Goal: Task Accomplishment & Management: Manage account settings

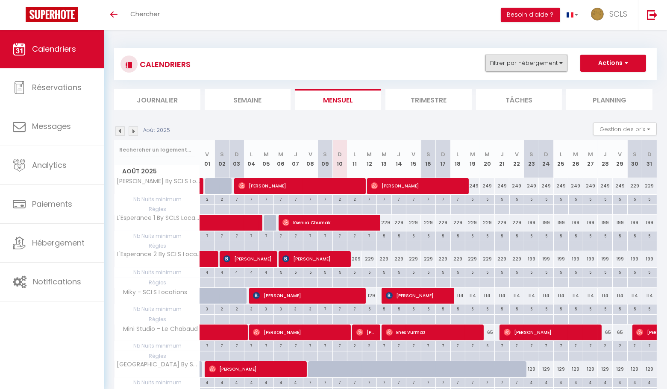
click at [542, 64] on button "Filtrer par hébergement" at bounding box center [527, 63] width 82 height 17
click at [652, 13] on img at bounding box center [652, 14] width 11 height 11
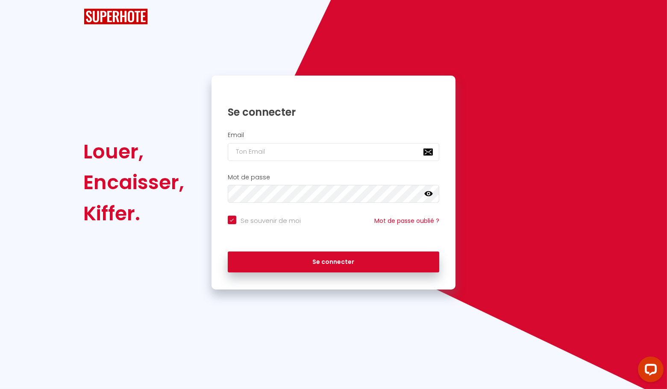
checkbox input "true"
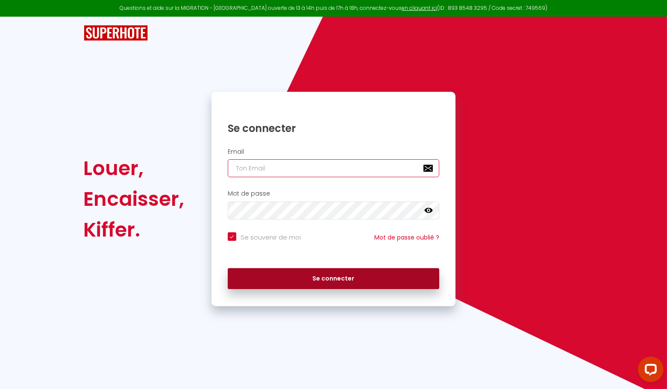
type input "[EMAIL_ADDRESS][DOMAIN_NAME]"
click at [354, 282] on button "Se connecter" at bounding box center [334, 278] width 212 height 21
checkbox input "true"
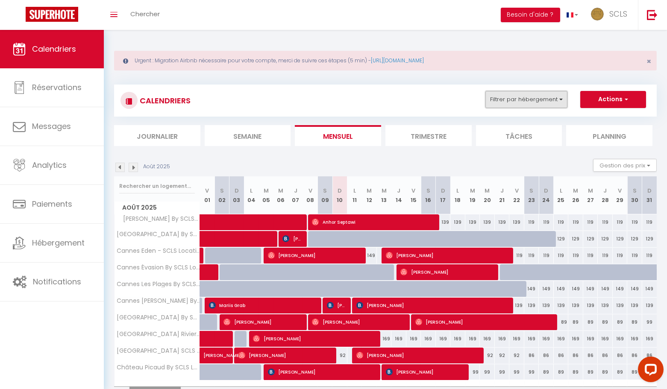
click at [532, 103] on button "Filtrer par hébergement" at bounding box center [527, 99] width 82 height 17
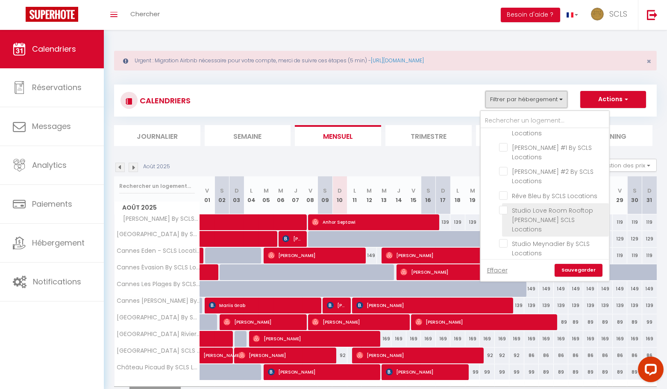
scroll to position [1613, 0]
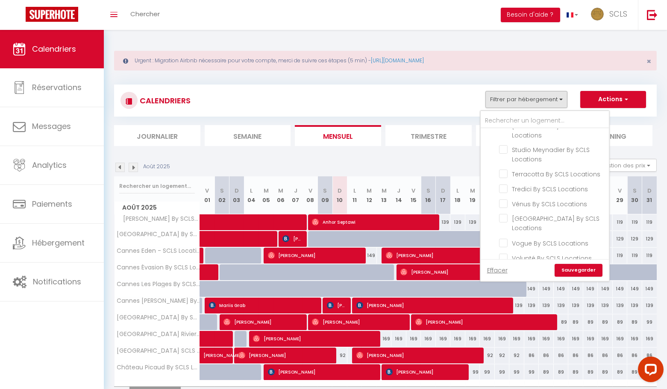
drag, startPoint x: 510, startPoint y: 238, endPoint x: 516, endPoint y: 241, distance: 6.7
click at [510, 370] on input "[GEOGRAPHIC_DATA] By SCLS Locations" at bounding box center [552, 374] width 107 height 9
checkbox input "true"
checkbox input "false"
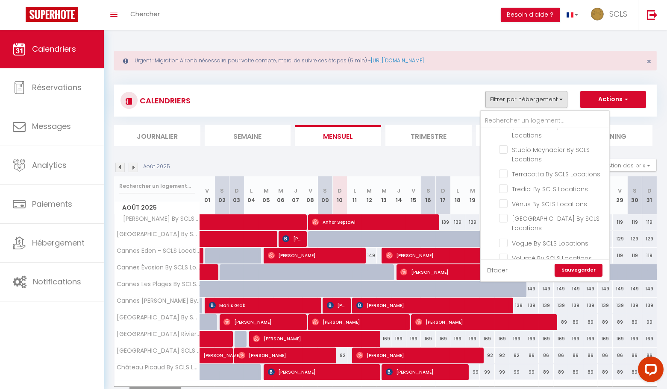
checkbox input "false"
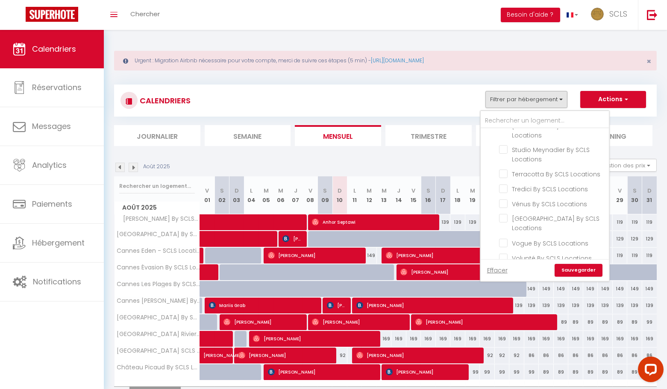
checkbox input "false"
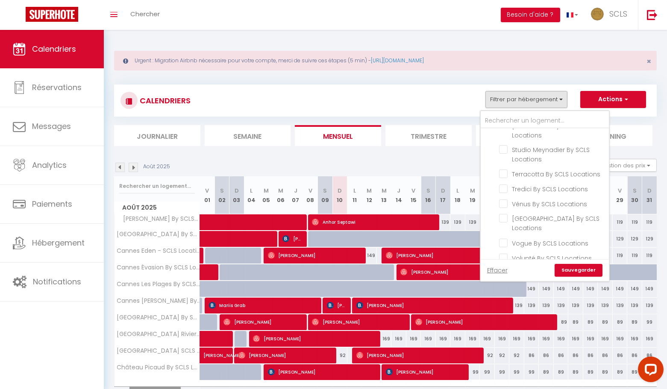
checkbox input "false"
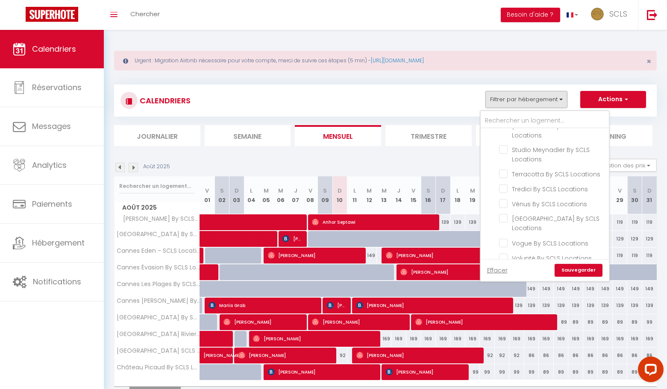
checkbox input "false"
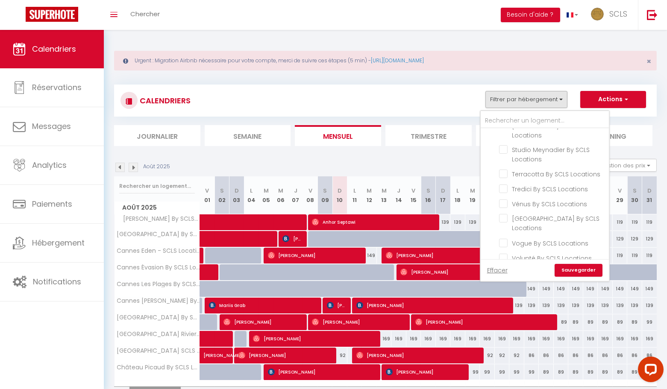
checkbox input "false"
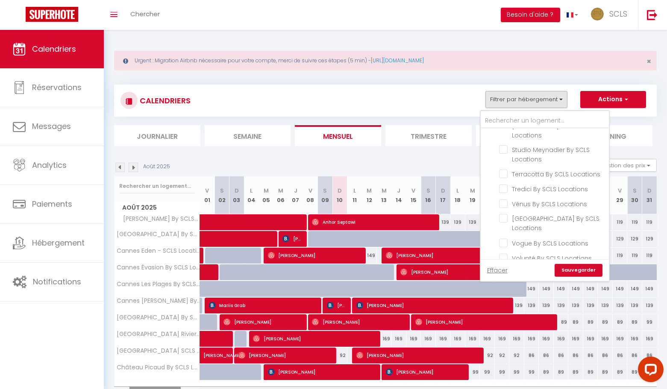
checkbox input "false"
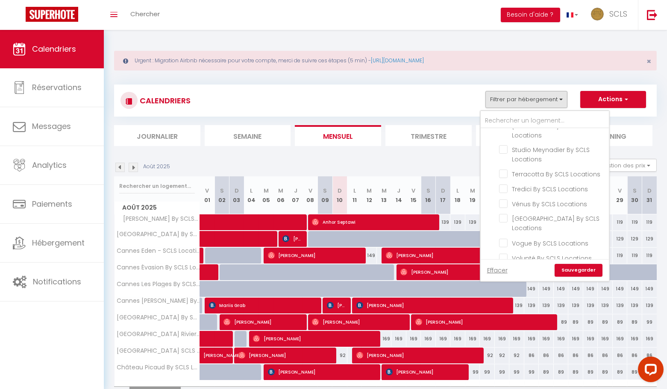
checkbox input "false"
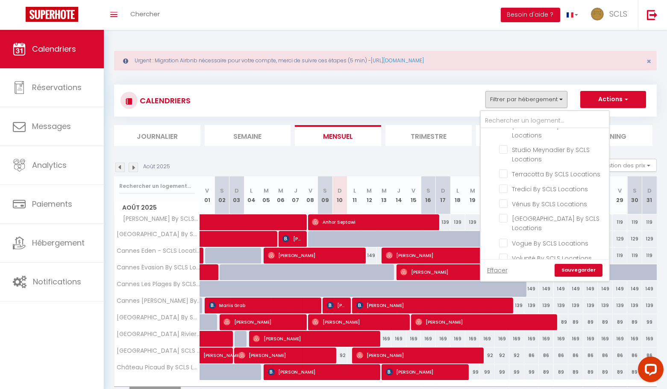
checkbox input "false"
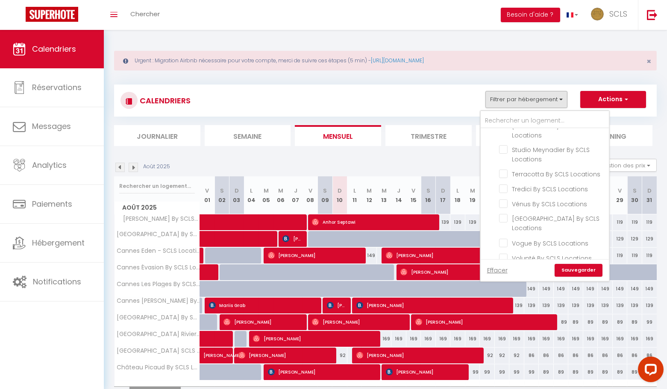
checkbox input "false"
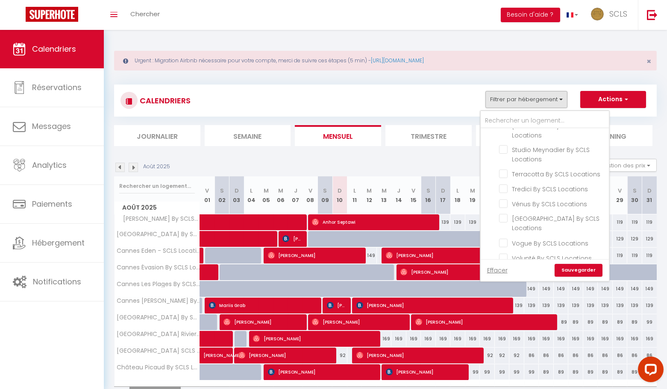
checkbox input "false"
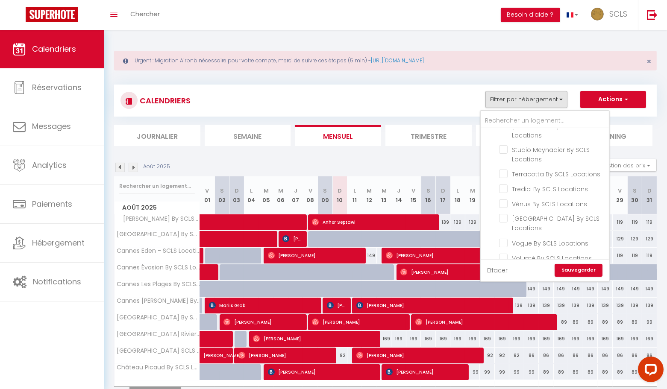
checkbox input "false"
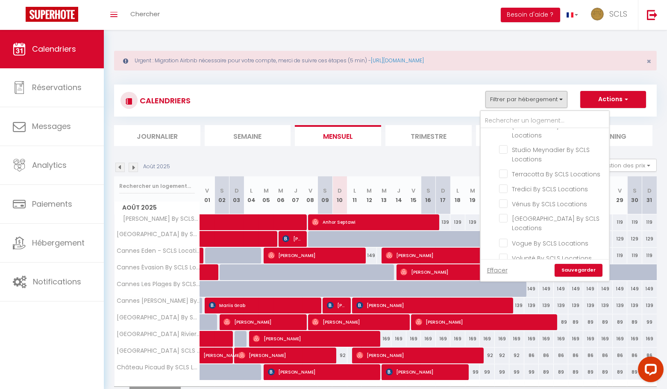
checkbox input "false"
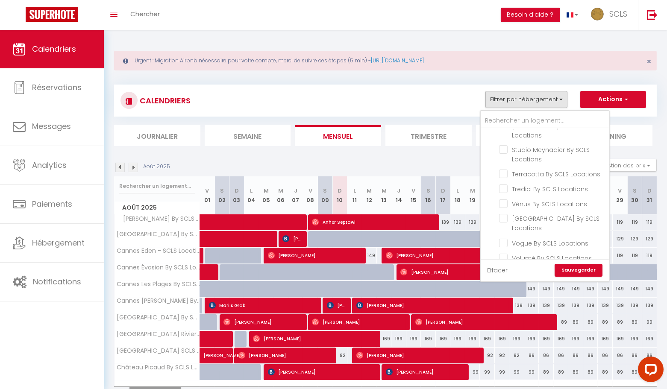
checkbox input "false"
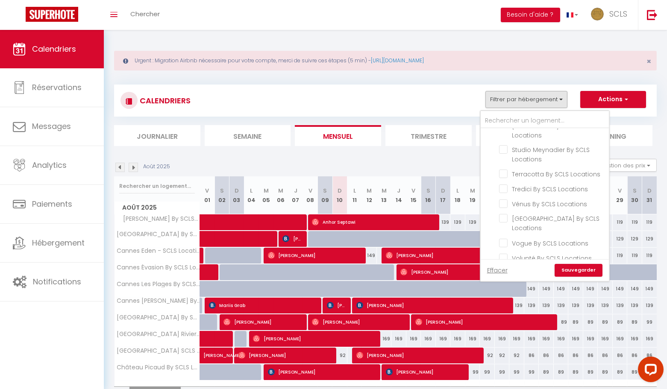
checkbox input "false"
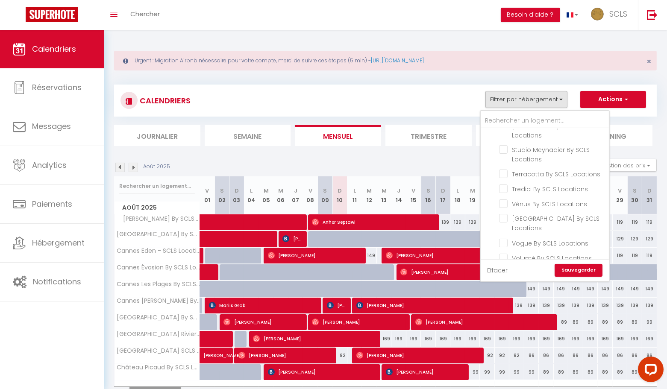
checkbox input "false"
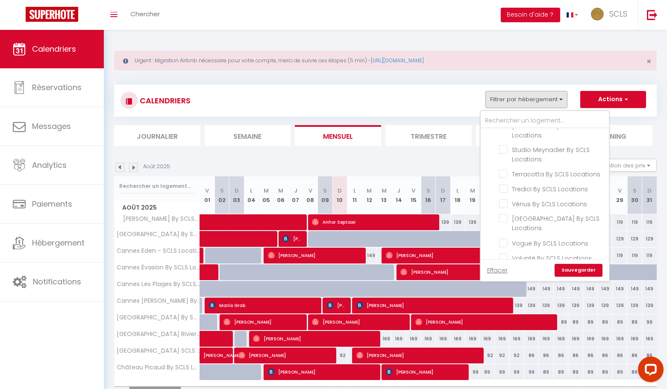
checkbox input "false"
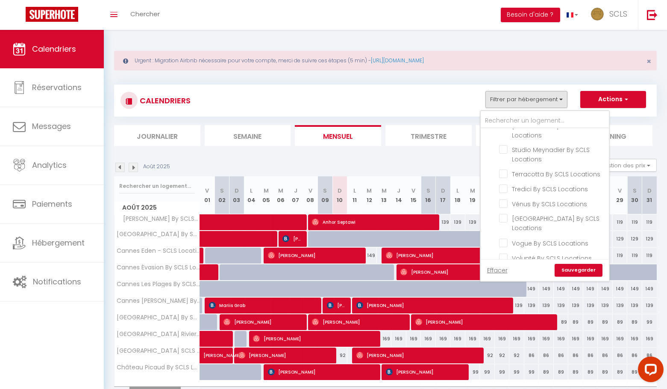
checkbox input "false"
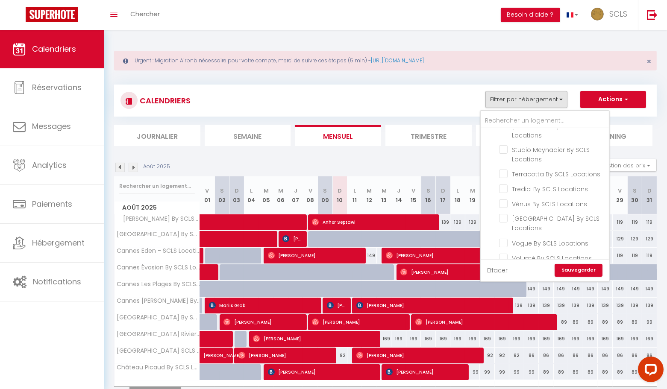
checkbox input "false"
click at [595, 273] on link "Sauvegarder" at bounding box center [579, 270] width 48 height 13
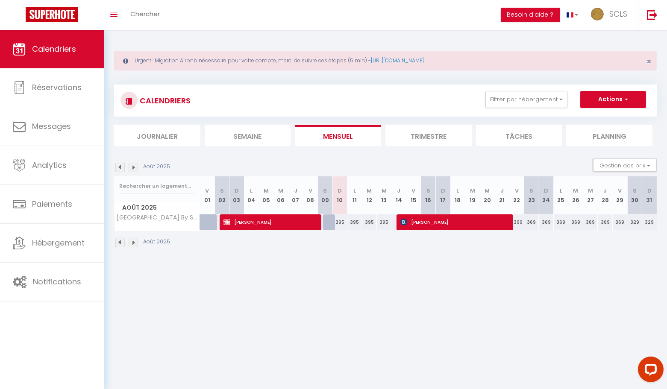
drag, startPoint x: 612, startPoint y: 164, endPoint x: 603, endPoint y: 176, distance: 15.0
click at [612, 164] on button "Gestion des prix" at bounding box center [625, 165] width 64 height 13
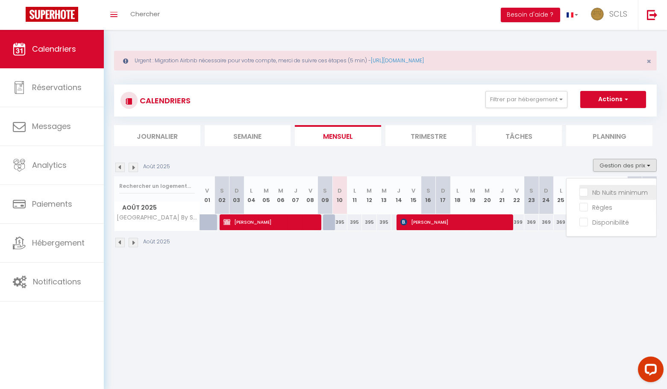
click at [584, 194] on input "Nb Nuits minimum" at bounding box center [618, 192] width 77 height 9
checkbox input "true"
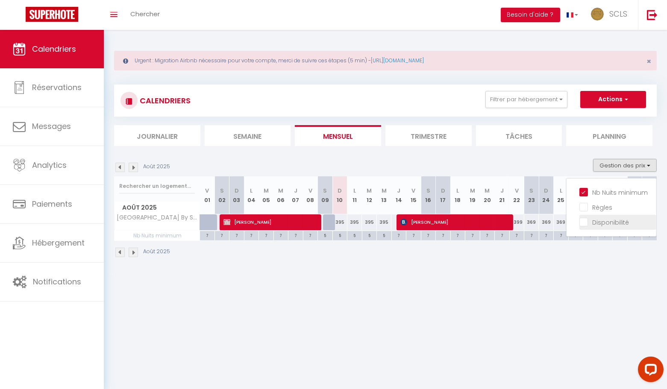
drag, startPoint x: 586, startPoint y: 205, endPoint x: 586, endPoint y: 218, distance: 12.4
click at [586, 205] on input "Règles" at bounding box center [618, 207] width 77 height 9
checkbox input "true"
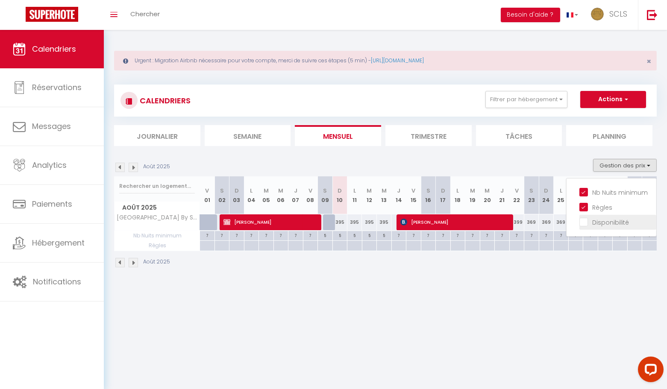
click at [587, 221] on input "Disponibilité" at bounding box center [618, 222] width 77 height 9
checkbox input "true"
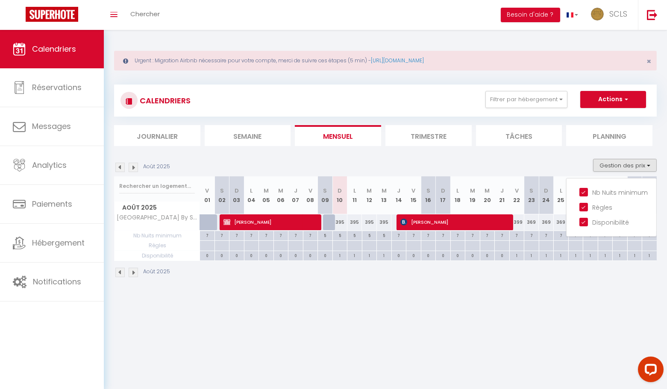
click at [342, 236] on div "5" at bounding box center [340, 235] width 15 height 8
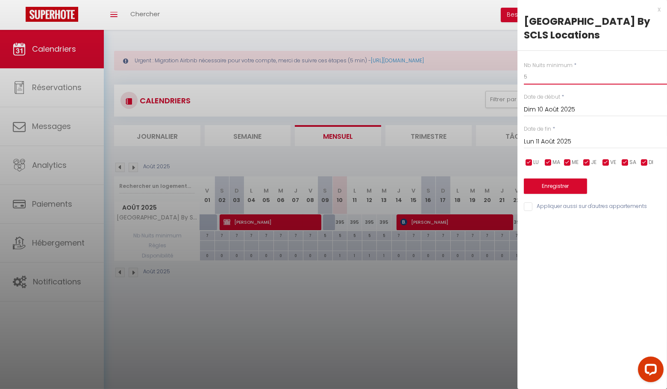
drag, startPoint x: 550, startPoint y: 80, endPoint x: 469, endPoint y: 75, distance: 81.4
click at [474, 75] on body "Questions et aide sur la MIGRATION - [GEOGRAPHIC_DATA] ouverte de 13 à 14h puis…" at bounding box center [333, 224] width 667 height 389
type input "4"
click at [554, 138] on input "Lun 11 Août 2025" at bounding box center [595, 141] width 143 height 11
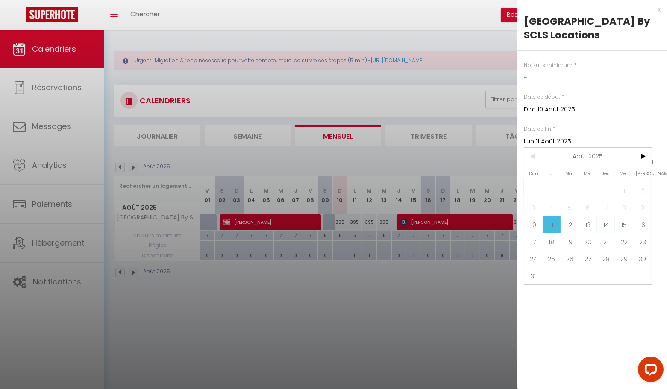
click at [609, 222] on span "14" at bounding box center [606, 224] width 18 height 17
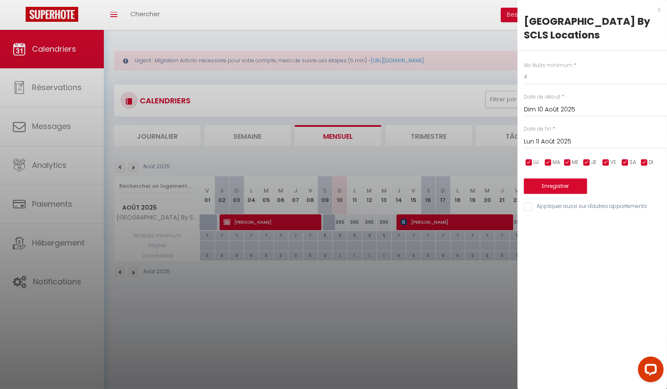
type input "[DEMOGRAPHIC_DATA] 14 Août 2025"
click at [561, 185] on button "Enregistrer" at bounding box center [555, 186] width 63 height 15
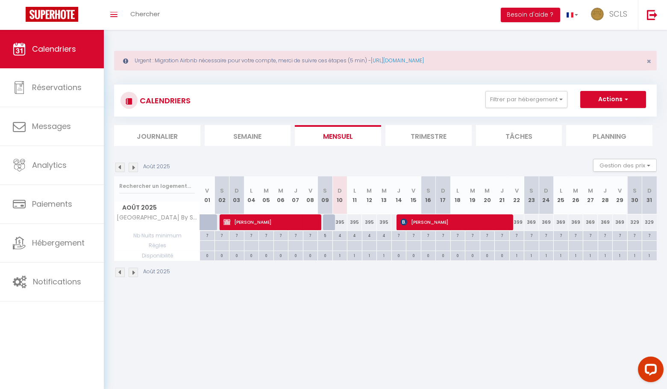
click at [342, 224] on div "395" at bounding box center [340, 223] width 15 height 16
type input "395"
type input "Dim 10 Août 2025"
type input "Lun 11 Août 2025"
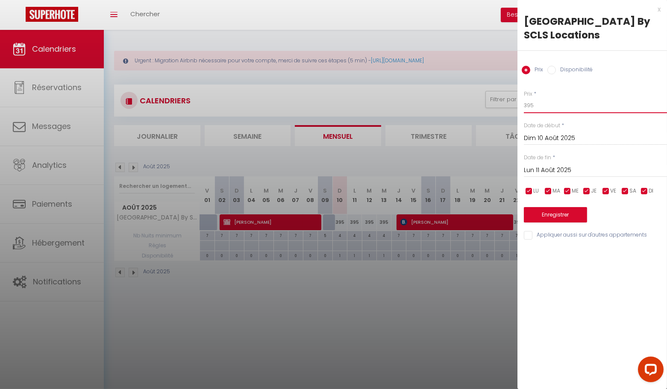
drag, startPoint x: 554, startPoint y: 108, endPoint x: 520, endPoint y: 104, distance: 34.5
click at [522, 104] on div "Prix * 395 Statut * Disponible Indisponible Date de début * Dim 10 Août 2025 < …" at bounding box center [593, 161] width 150 height 162
type input "389"
click at [540, 172] on input "Lun 11 Août 2025" at bounding box center [595, 170] width 143 height 11
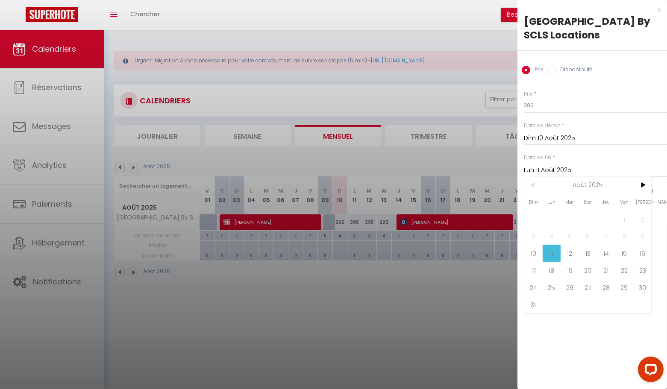
click at [609, 256] on span "14" at bounding box center [606, 253] width 18 height 17
type input "[DEMOGRAPHIC_DATA] 14 Août 2025"
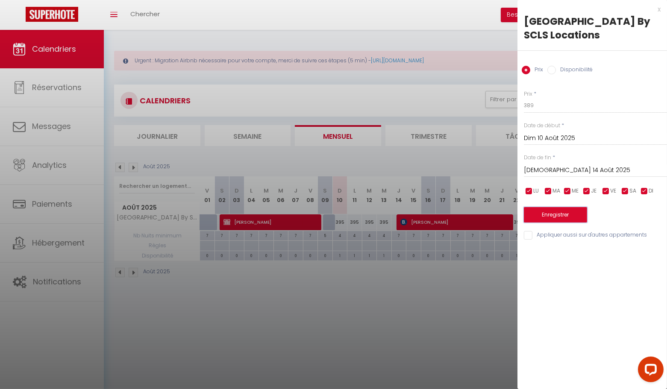
click at [555, 210] on button "Enregistrer" at bounding box center [555, 214] width 63 height 15
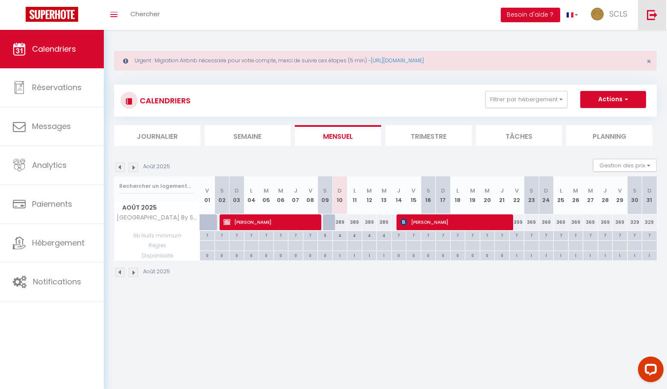
click at [648, 18] on img at bounding box center [652, 14] width 11 height 11
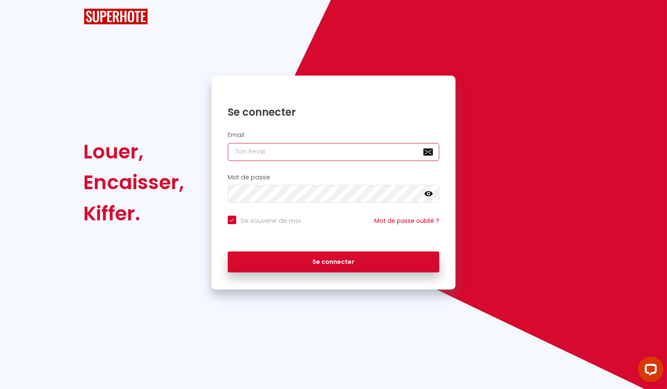
type input "[EMAIL_ADDRESS][DOMAIN_NAME]"
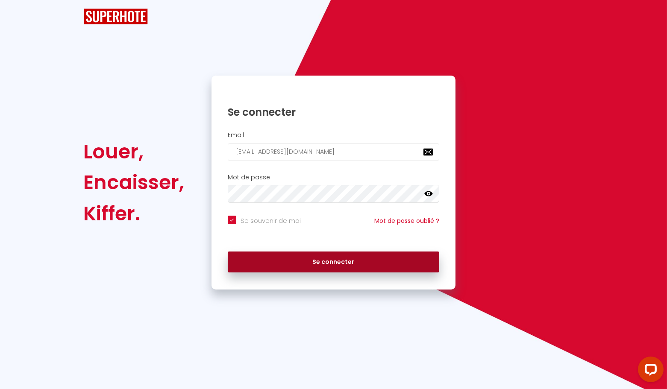
click at [332, 268] on button "Se connecter" at bounding box center [334, 262] width 212 height 21
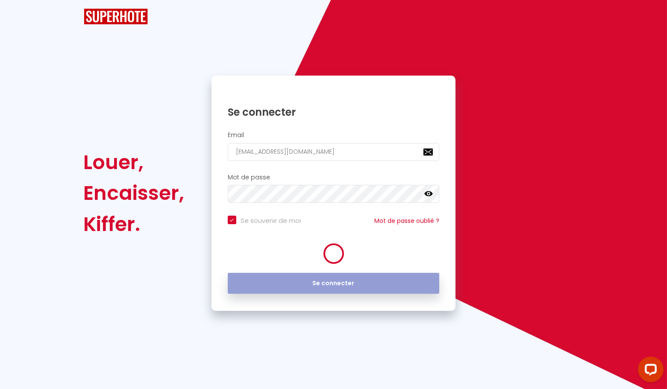
checkbox input "true"
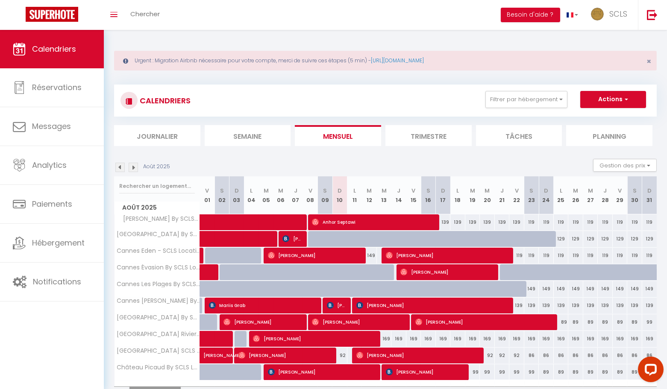
scroll to position [44, 0]
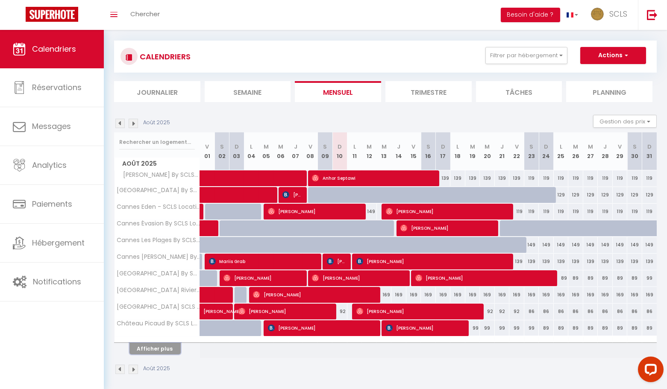
click at [159, 348] on button "Afficher plus" at bounding box center [155, 349] width 51 height 12
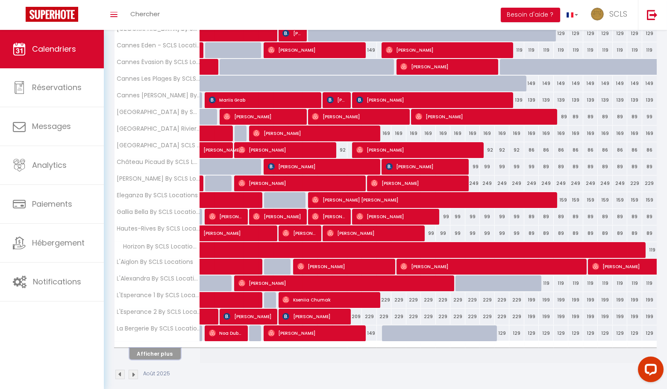
scroll to position [209, 0]
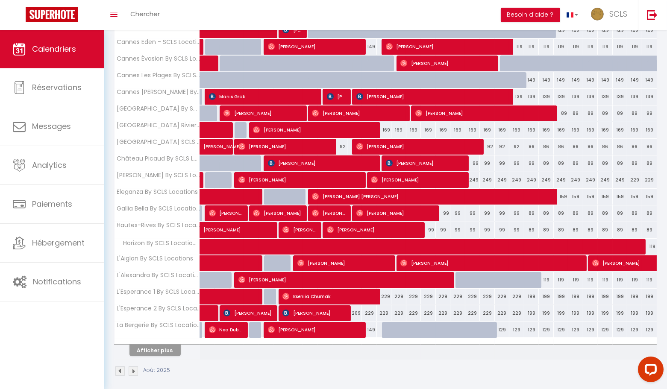
click at [355, 312] on div "209" at bounding box center [355, 314] width 15 height 16
type input "209"
type input "Lun 11 Août 2025"
type input "[DATE] Août 2025"
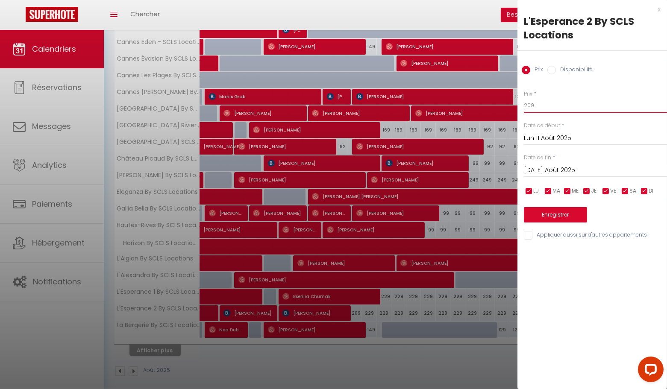
drag, startPoint x: 537, startPoint y: 108, endPoint x: 503, endPoint y: 104, distance: 34.8
click at [503, 104] on body "Questions et aide sur la MIGRATION - [GEOGRAPHIC_DATA] ouverte de 13 à 14h puis…" at bounding box center [333, 108] width 667 height 575
type input "1"
type input "209"
click at [556, 168] on input "[DATE] Août 2025" at bounding box center [595, 170] width 143 height 11
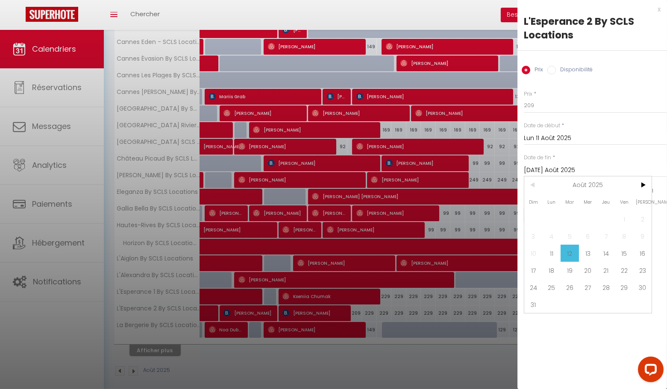
drag, startPoint x: 626, startPoint y: 283, endPoint x: 595, endPoint y: 271, distance: 33.0
click at [626, 282] on span "29" at bounding box center [625, 287] width 18 height 17
type input "Ven 29 Août 2025"
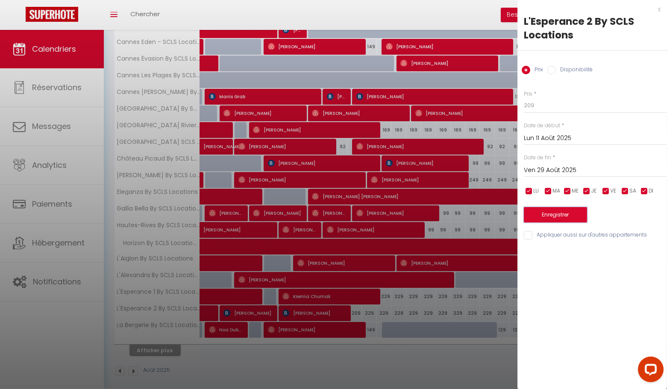
click at [573, 213] on button "Enregistrer" at bounding box center [555, 214] width 63 height 15
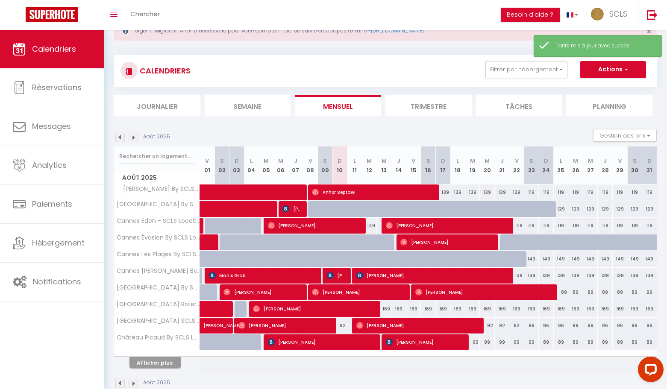
scroll to position [44, 0]
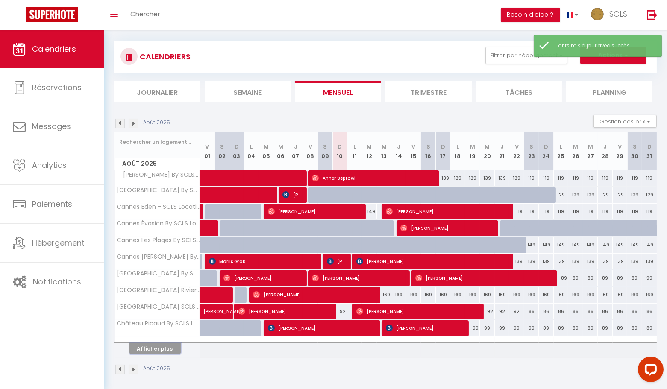
drag, startPoint x: 158, startPoint y: 345, endPoint x: 229, endPoint y: 329, distance: 73.2
click at [158, 345] on button "Afficher plus" at bounding box center [155, 349] width 51 height 12
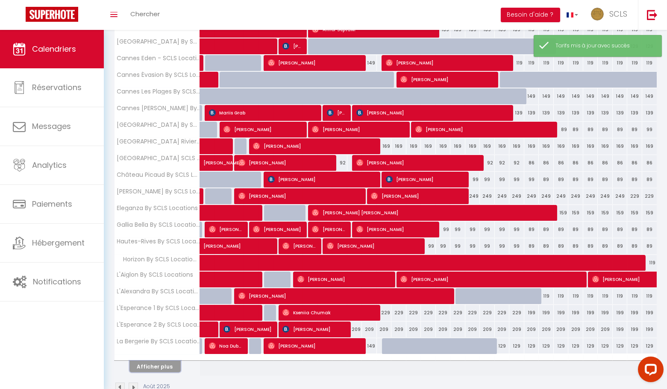
scroll to position [209, 0]
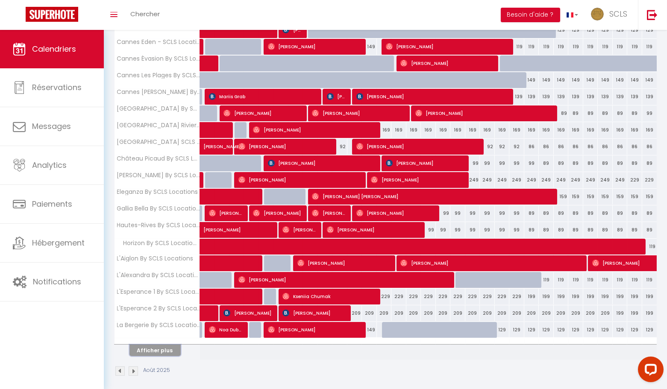
click at [157, 345] on button "Afficher plus" at bounding box center [155, 351] width 51 height 12
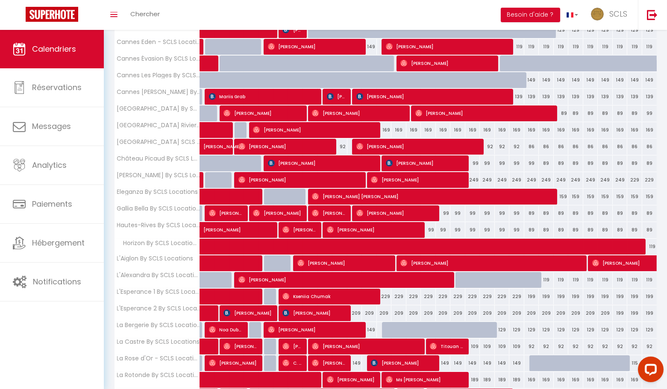
click at [386, 291] on div "229" at bounding box center [384, 297] width 15 height 16
type input "229"
type input "Mer 13 Août 2025"
type input "[DEMOGRAPHIC_DATA] 14 Août 2025"
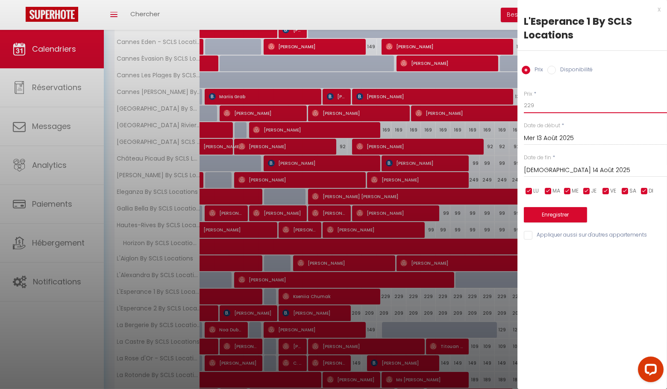
click at [550, 106] on input "229" at bounding box center [595, 105] width 143 height 15
type input "225"
click at [565, 168] on input "[DEMOGRAPHIC_DATA] 14 Août 2025" at bounding box center [595, 170] width 143 height 11
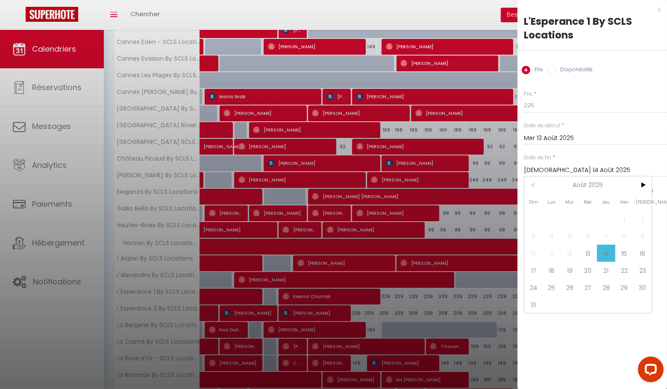
click at [637, 286] on span "30" at bounding box center [643, 287] width 18 height 17
type input "[PERSON_NAME] 30 Août 2025"
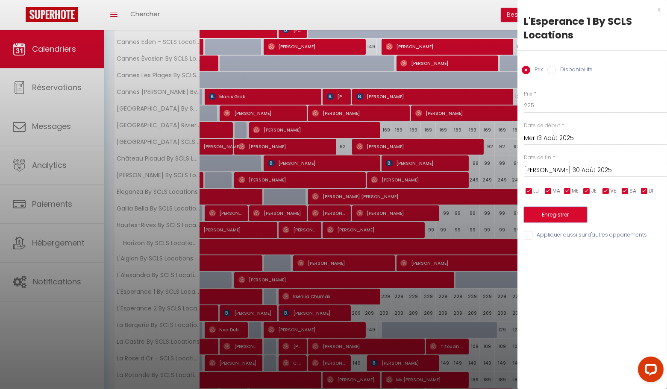
click at [552, 218] on button "Enregistrer" at bounding box center [555, 214] width 63 height 15
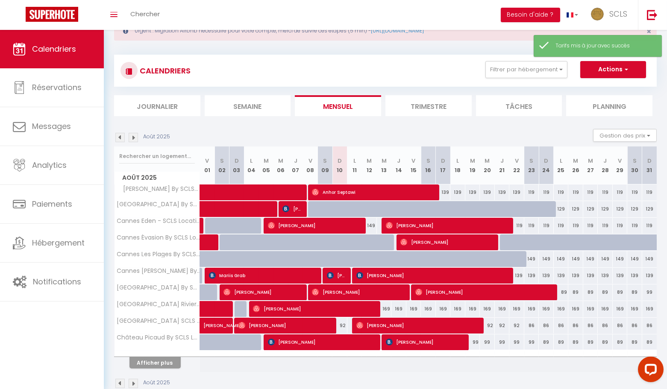
scroll to position [44, 0]
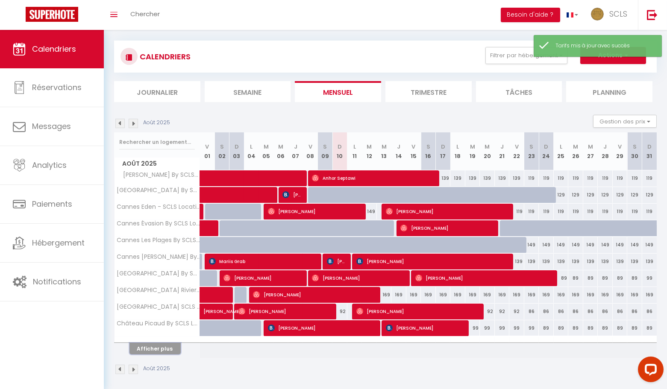
click at [163, 350] on button "Afficher plus" at bounding box center [155, 349] width 51 height 12
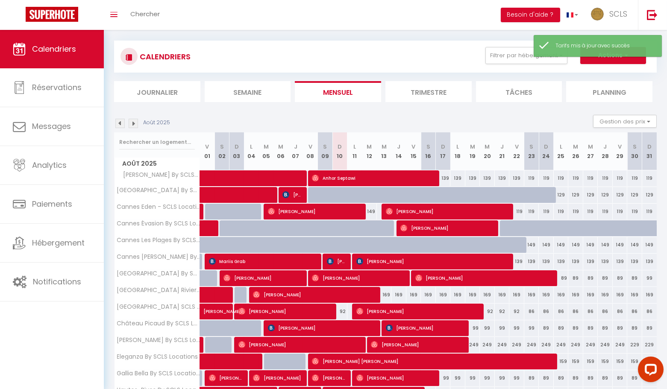
scroll to position [209, 0]
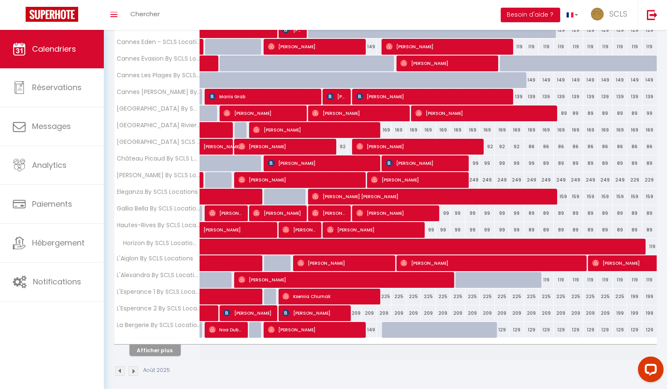
click at [386, 127] on div "169" at bounding box center [384, 130] width 15 height 16
type input "169"
type input "Mer 13 Août 2025"
type input "[DEMOGRAPHIC_DATA] 14 Août 2025"
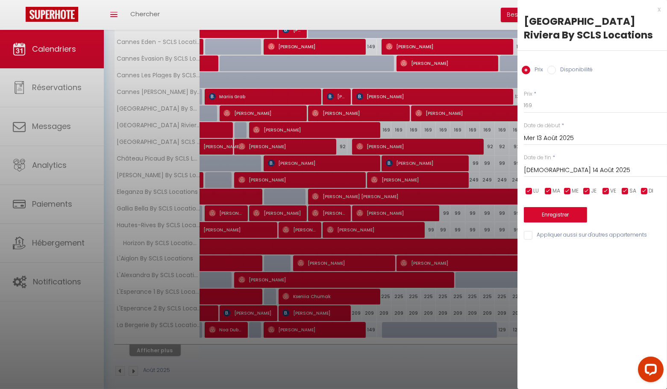
click at [659, 10] on div "x" at bounding box center [589, 9] width 143 height 10
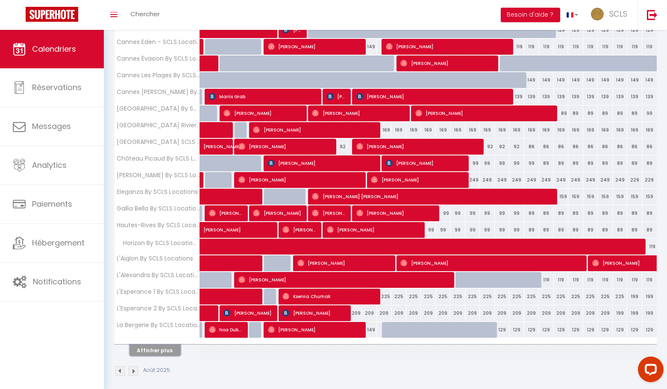
click at [166, 346] on button "Afficher plus" at bounding box center [155, 351] width 51 height 12
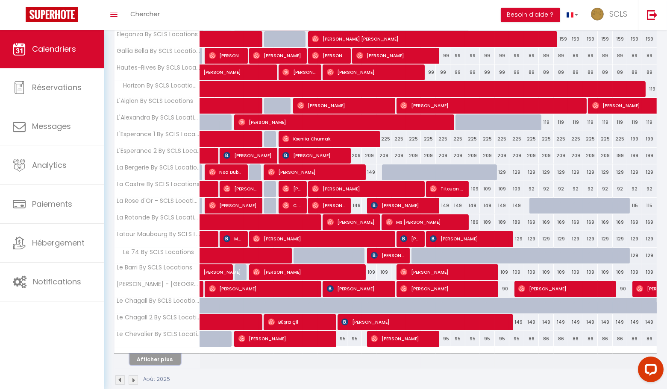
scroll to position [374, 0]
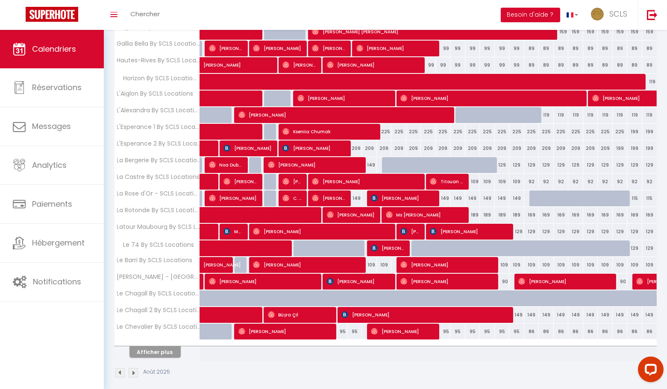
click at [374, 258] on div "109" at bounding box center [369, 265] width 15 height 16
type input "109"
type input "[DATE] Août 2025"
type input "Mer 13 Août 2025"
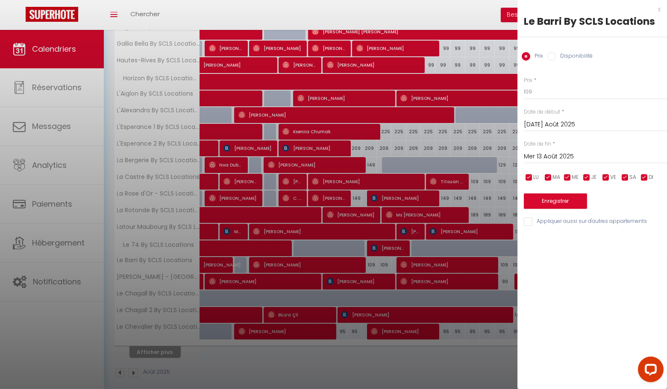
click at [660, 10] on div "x" at bounding box center [589, 9] width 143 height 10
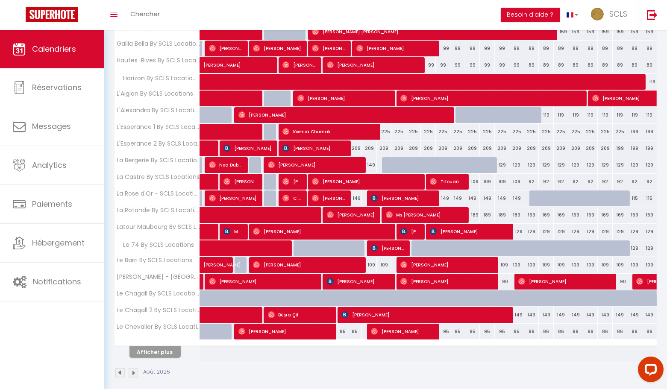
click at [342, 327] on div "95" at bounding box center [340, 332] width 15 height 16
type input "95"
type input "Dim 10 Août 2025"
type input "Lun 11 Août 2025"
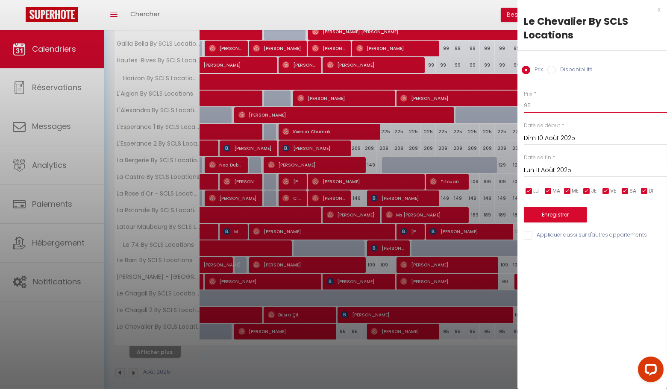
click at [533, 108] on input "95" at bounding box center [595, 105] width 143 height 15
type input "92"
click at [563, 171] on input "Lun 11 Août 2025" at bounding box center [595, 170] width 143 height 11
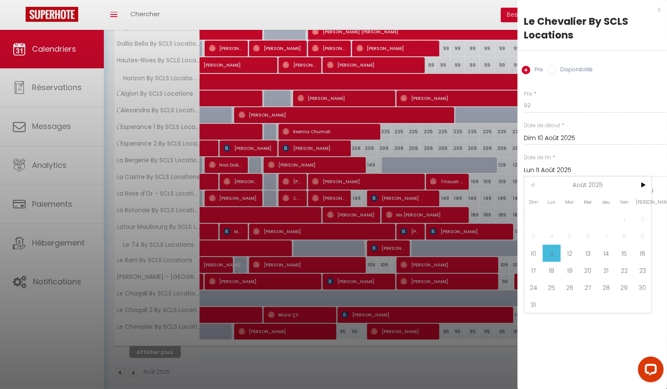
drag, startPoint x: 569, startPoint y: 249, endPoint x: 561, endPoint y: 242, distance: 10.6
click at [569, 249] on span "12" at bounding box center [570, 253] width 18 height 17
type input "[DATE] Août 2025"
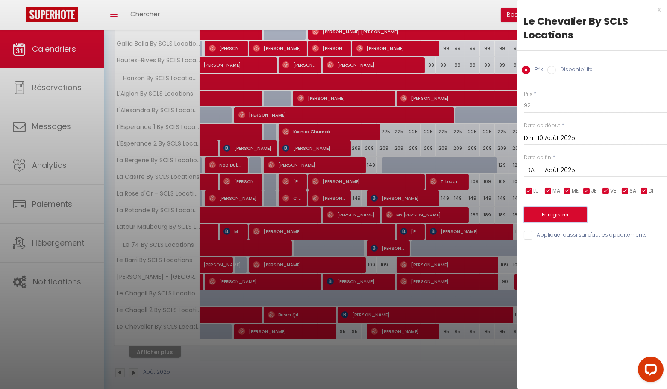
click at [560, 217] on button "Enregistrer" at bounding box center [555, 214] width 63 height 15
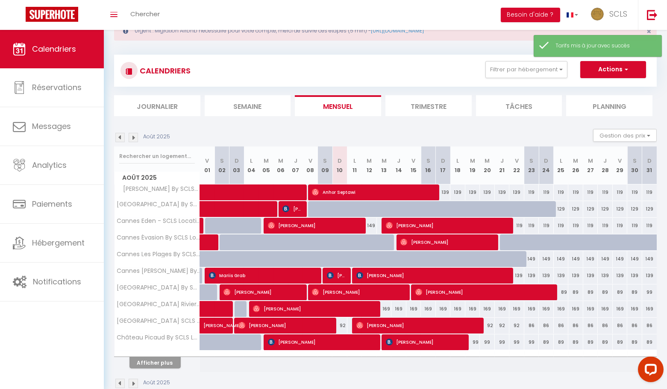
scroll to position [44, 0]
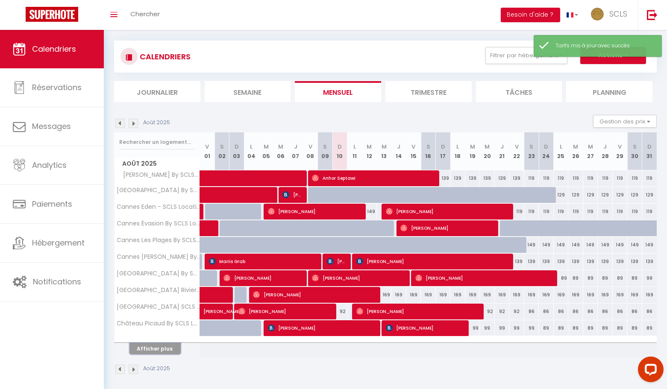
click at [154, 348] on button "Afficher plus" at bounding box center [155, 349] width 51 height 12
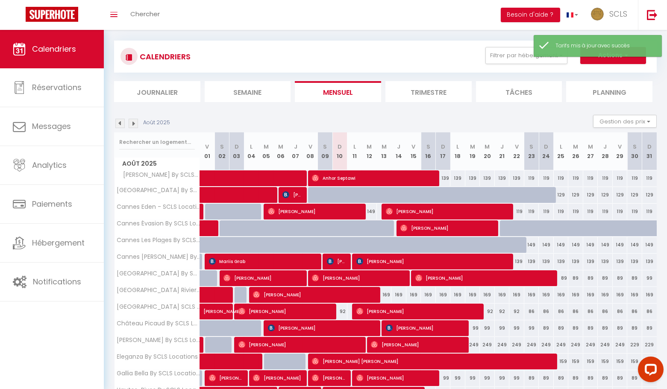
scroll to position [209, 0]
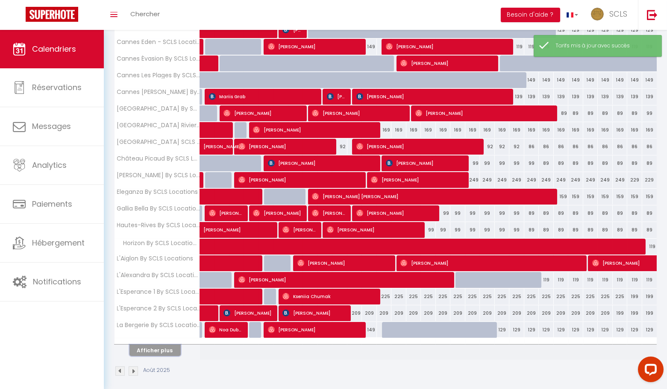
click at [156, 347] on button "Afficher plus" at bounding box center [155, 351] width 51 height 12
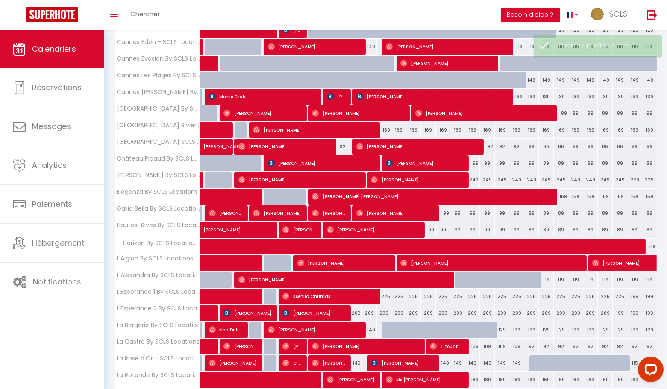
scroll to position [374, 0]
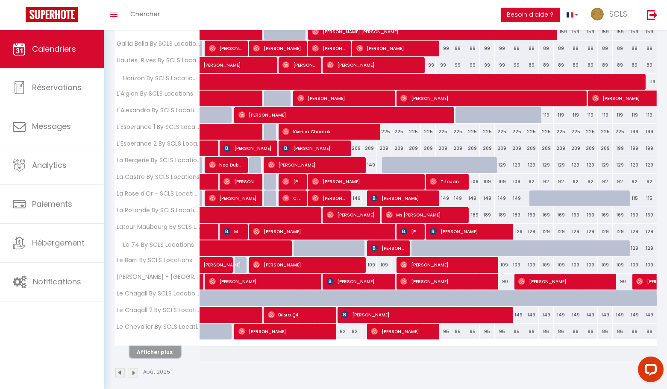
click at [164, 347] on button "Afficher plus" at bounding box center [155, 353] width 51 height 12
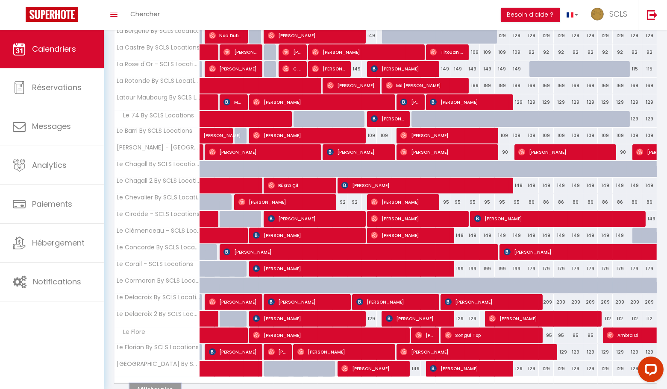
scroll to position [539, 0]
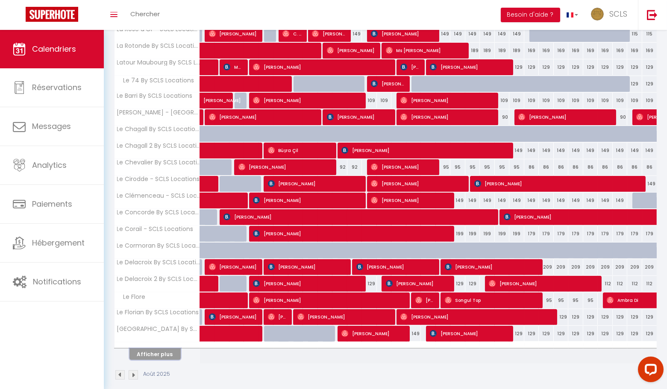
click at [169, 349] on button "Afficher plus" at bounding box center [155, 355] width 51 height 12
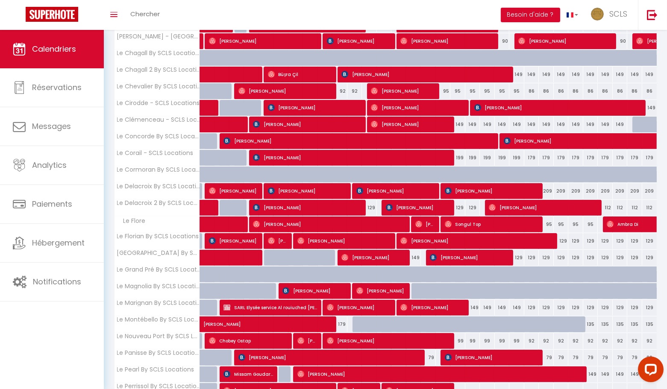
scroll to position [704, 0]
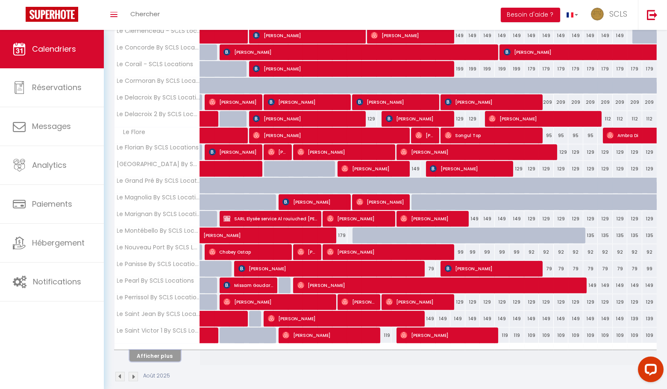
click at [173, 351] on button "Afficher plus" at bounding box center [155, 357] width 51 height 12
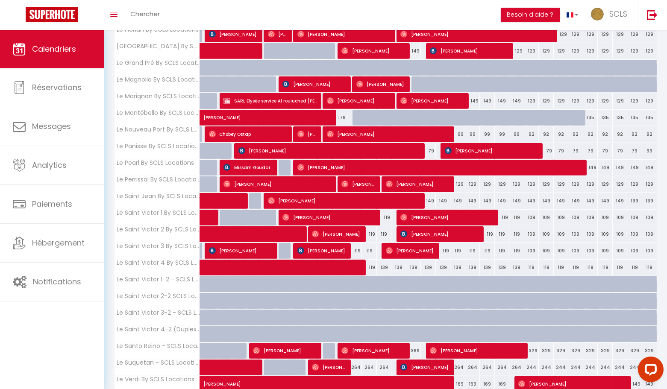
scroll to position [868, 0]
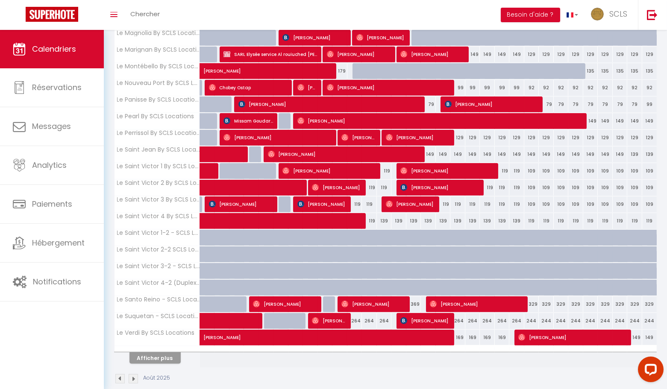
click at [374, 180] on div "119" at bounding box center [369, 188] width 15 height 16
type input "119"
type input "[DATE] Août 2025"
type input "Mer 13 Août 2025"
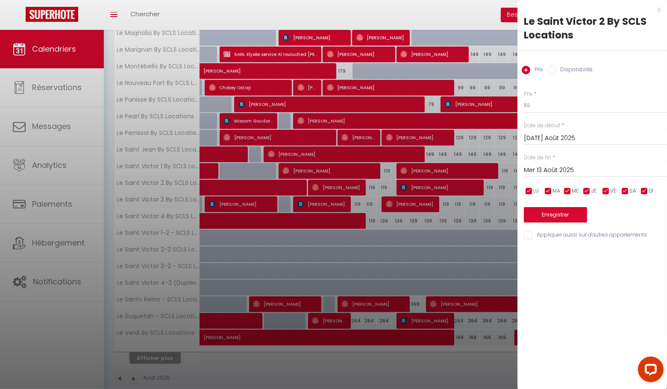
click at [659, 9] on div "x" at bounding box center [589, 9] width 143 height 10
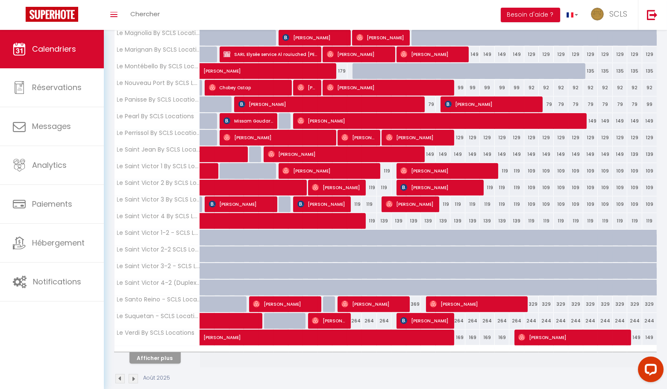
click at [359, 197] on div "119" at bounding box center [355, 205] width 15 height 16
type input "119"
type input "Lun 11 Août 2025"
type input "[DATE] Août 2025"
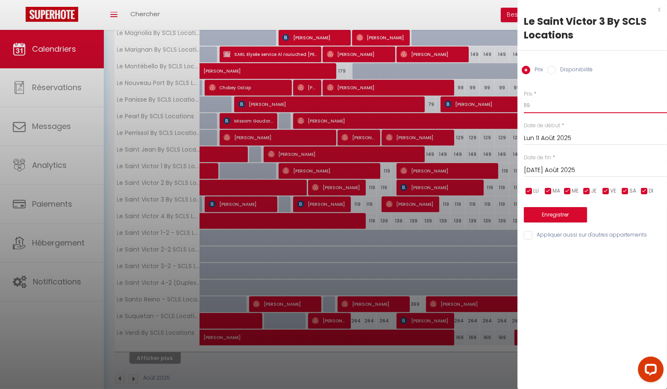
click at [544, 109] on input "119" at bounding box center [595, 105] width 143 height 15
type input "115"
click at [549, 171] on input "[DATE] Août 2025" at bounding box center [595, 170] width 143 height 11
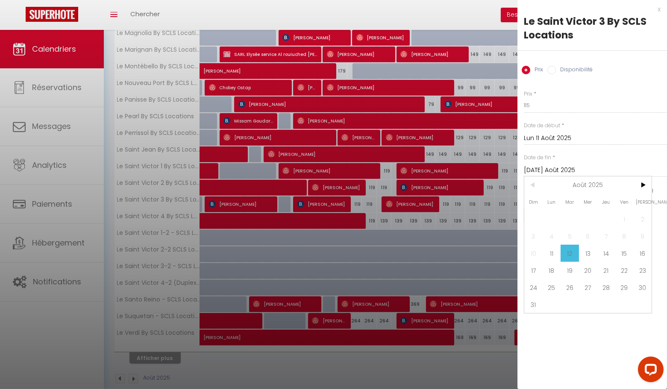
drag, startPoint x: 591, startPoint y: 257, endPoint x: 577, endPoint y: 247, distance: 17.1
click at [591, 257] on span "13" at bounding box center [588, 253] width 18 height 17
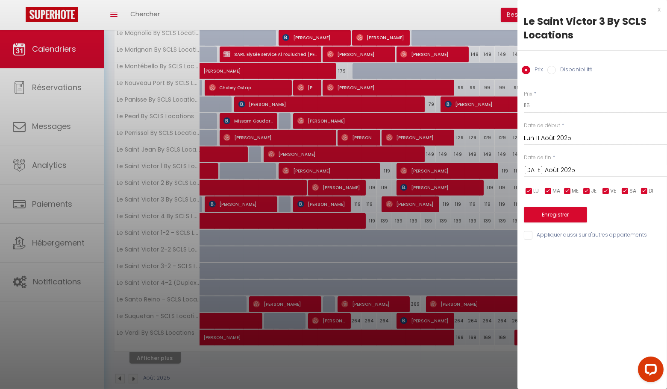
type input "Mer 13 Août 2025"
drag, startPoint x: 555, startPoint y: 209, endPoint x: 505, endPoint y: 218, distance: 50.8
click at [555, 209] on button "Enregistrer" at bounding box center [555, 214] width 63 height 15
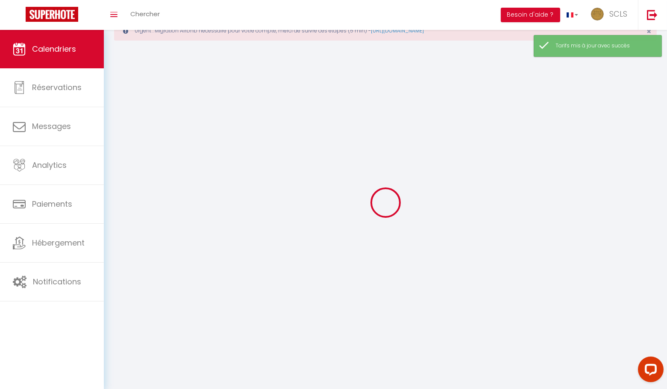
scroll to position [44, 0]
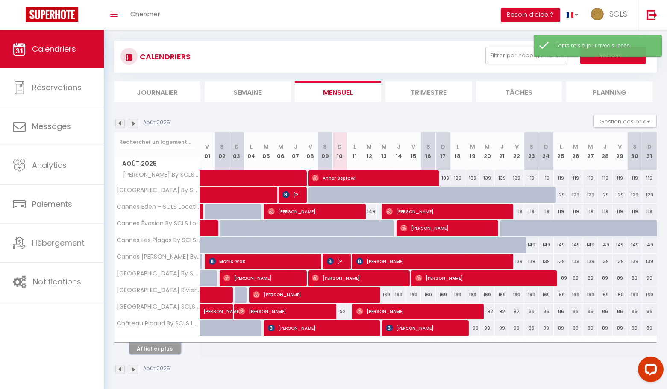
drag, startPoint x: 161, startPoint y: 344, endPoint x: 297, endPoint y: 294, distance: 144.3
click at [161, 344] on button "Afficher plus" at bounding box center [155, 349] width 51 height 12
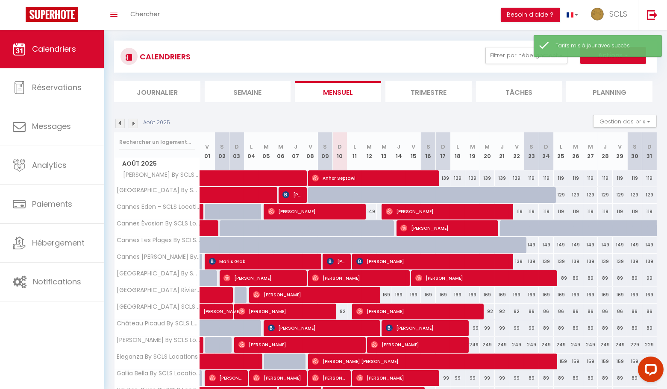
scroll to position [209, 0]
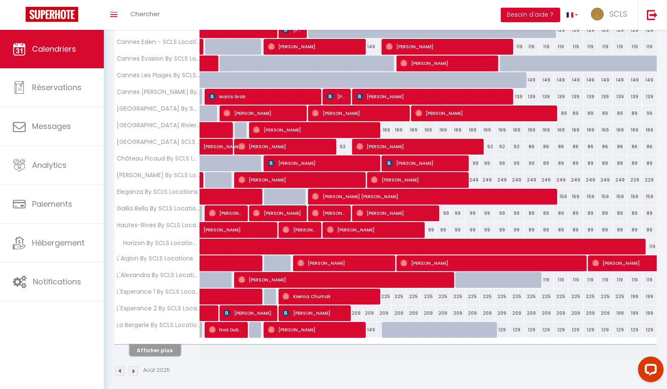
click at [154, 348] on button "Afficher plus" at bounding box center [155, 351] width 51 height 12
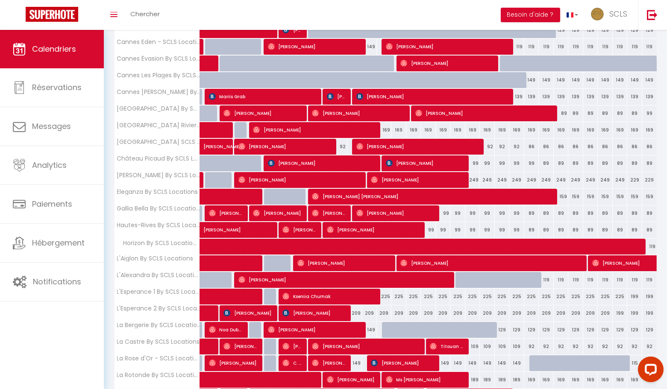
scroll to position [374, 0]
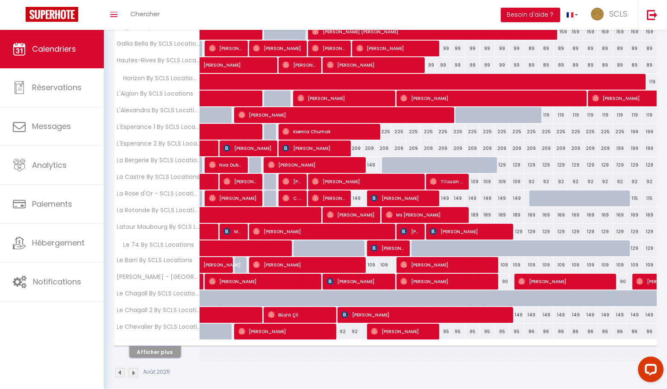
drag, startPoint x: 161, startPoint y: 346, endPoint x: 290, endPoint y: 333, distance: 129.4
click at [161, 347] on button "Afficher plus" at bounding box center [155, 353] width 51 height 12
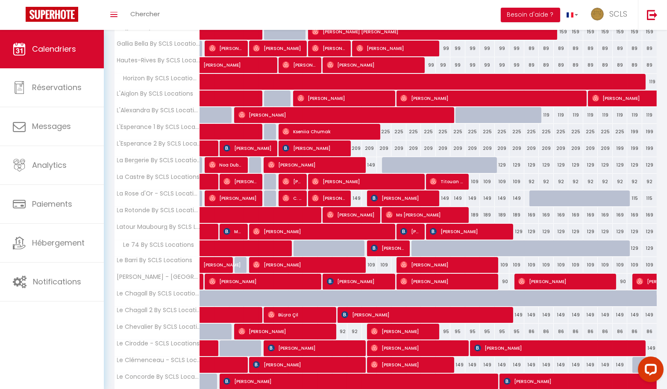
scroll to position [539, 0]
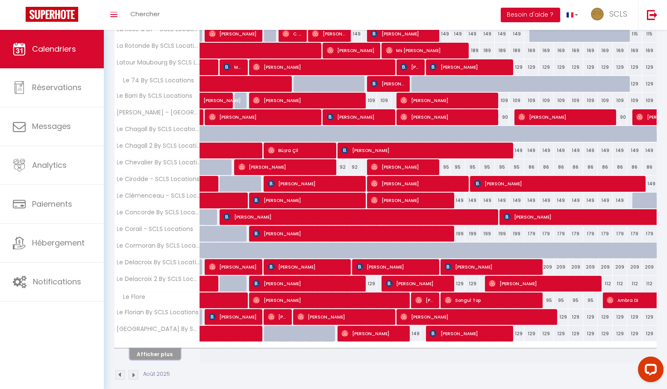
drag, startPoint x: 141, startPoint y: 348, endPoint x: 295, endPoint y: 327, distance: 156.0
click at [141, 349] on button "Afficher plus" at bounding box center [155, 355] width 51 height 12
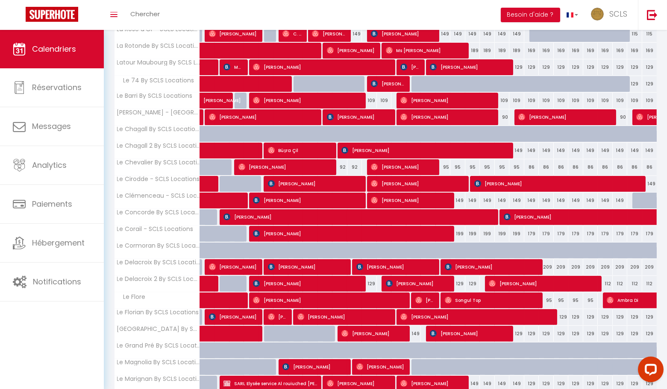
scroll to position [704, 0]
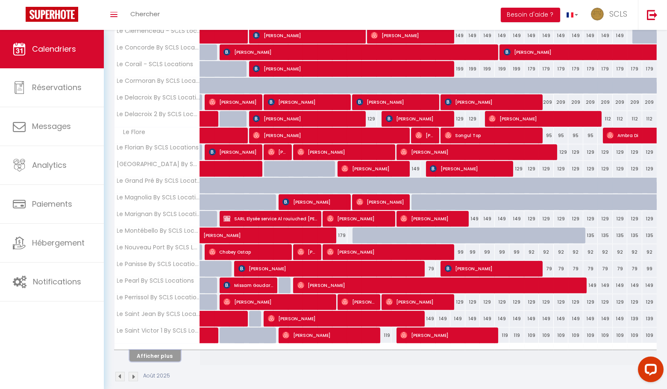
click at [154, 351] on button "Afficher plus" at bounding box center [155, 357] width 51 height 12
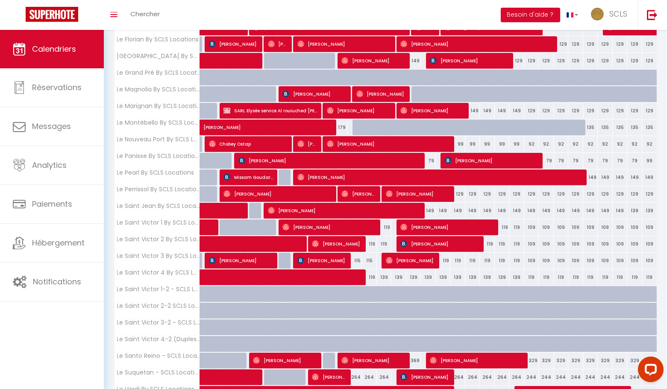
scroll to position [868, 0]
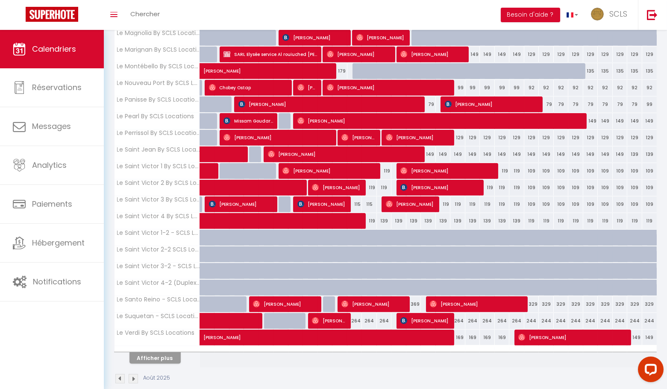
click at [359, 313] on div "264" at bounding box center [355, 321] width 15 height 16
type input "264"
type input "Lun 11 Août 2025"
type input "[DATE] Août 2025"
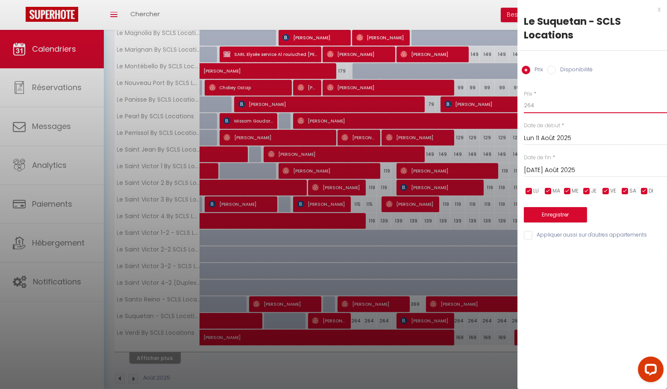
click at [546, 107] on input "264" at bounding box center [595, 105] width 143 height 15
type input "259"
click at [539, 171] on input "[DATE] Août 2025" at bounding box center [595, 170] width 143 height 11
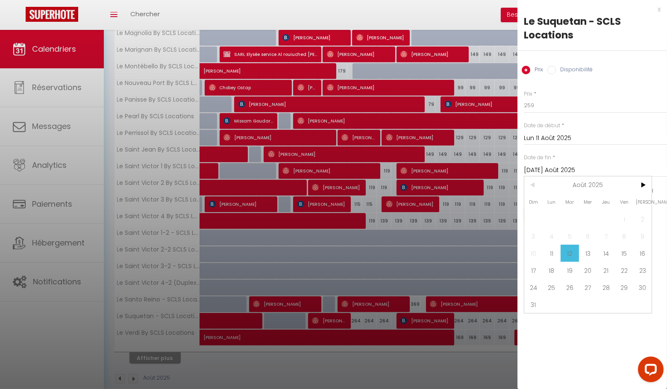
drag, startPoint x: 607, startPoint y: 253, endPoint x: 581, endPoint y: 242, distance: 29.0
click at [607, 253] on span "14" at bounding box center [606, 253] width 18 height 17
type input "[DEMOGRAPHIC_DATA] 14 Août 2025"
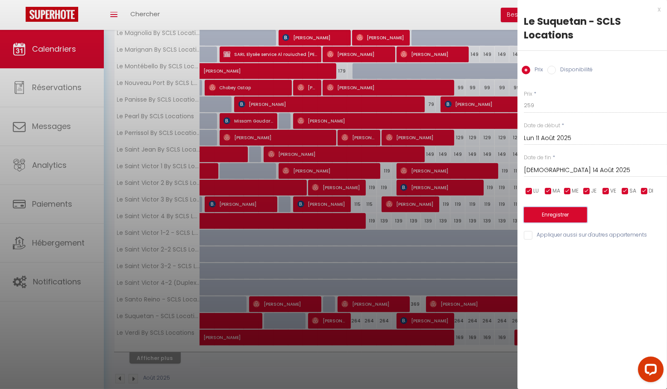
drag, startPoint x: 566, startPoint y: 218, endPoint x: 384, endPoint y: 221, distance: 182.6
click at [566, 218] on button "Enregistrer" at bounding box center [555, 214] width 63 height 15
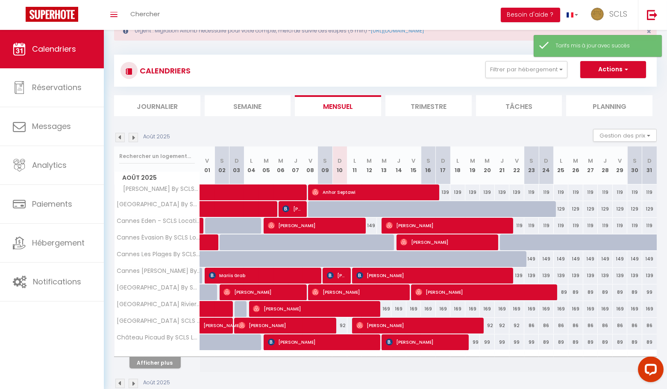
scroll to position [44, 0]
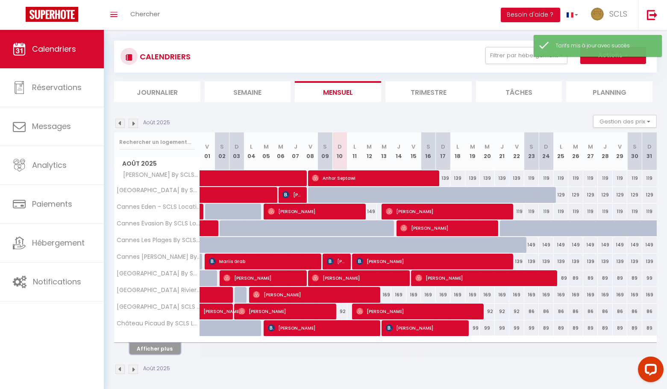
click at [163, 344] on button "Afficher plus" at bounding box center [155, 349] width 51 height 12
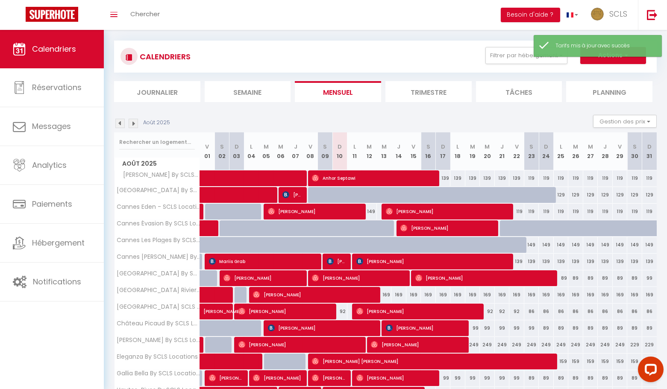
scroll to position [209, 0]
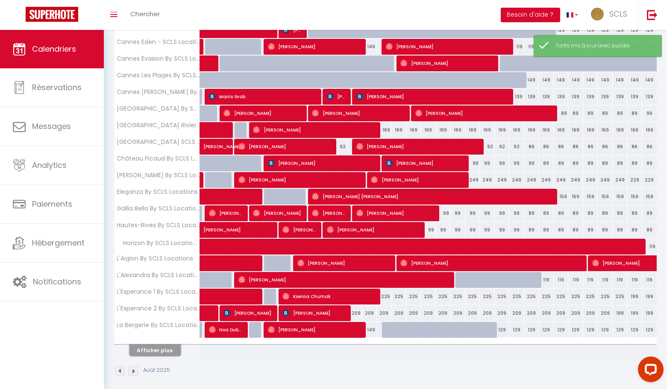
click at [163, 345] on button "Afficher plus" at bounding box center [155, 351] width 51 height 12
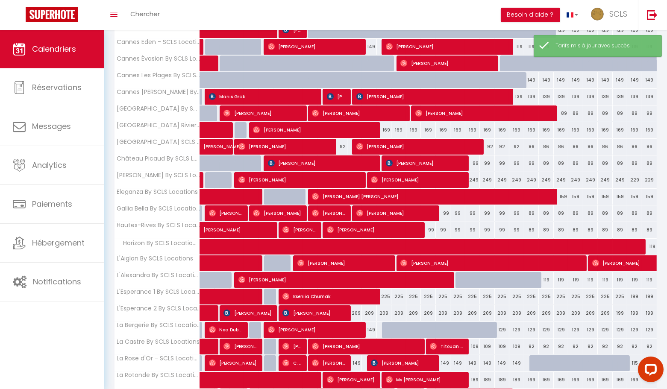
scroll to position [374, 0]
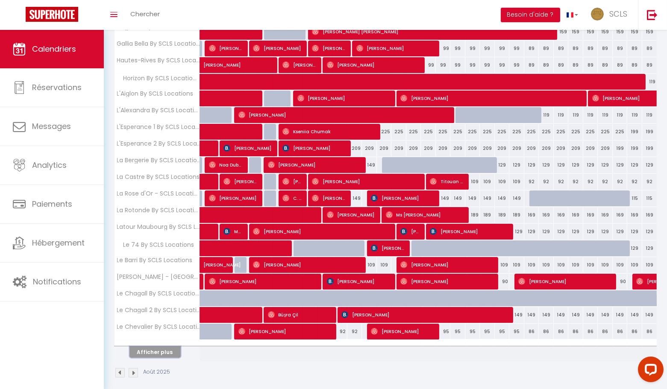
click at [163, 347] on button "Afficher plus" at bounding box center [155, 353] width 51 height 12
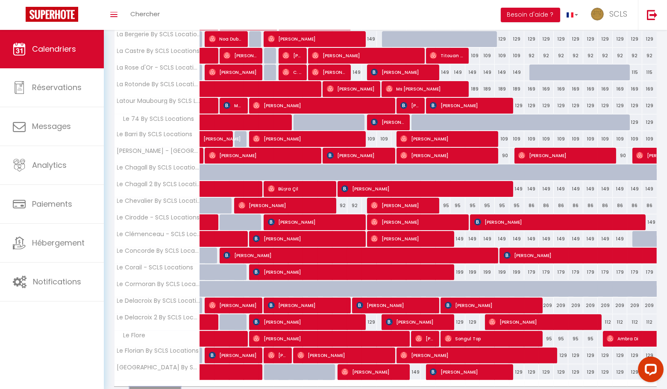
scroll to position [539, 0]
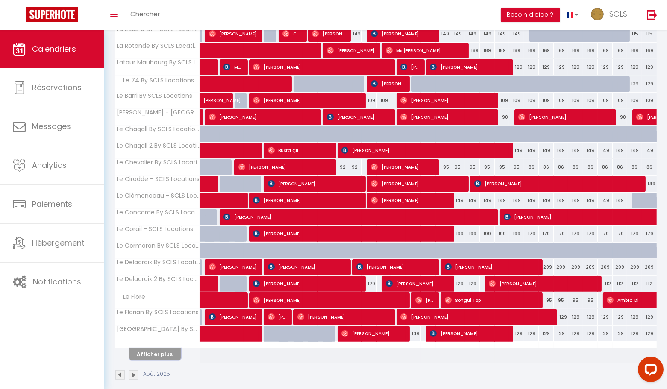
click at [160, 350] on button "Afficher plus" at bounding box center [155, 355] width 51 height 12
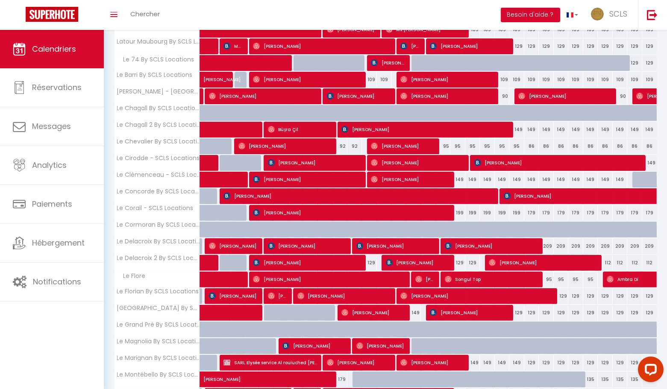
scroll to position [704, 0]
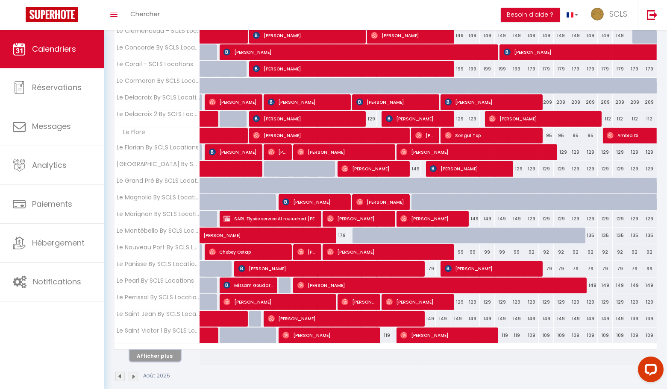
drag, startPoint x: 163, startPoint y: 346, endPoint x: 315, endPoint y: 294, distance: 160.7
click at [163, 351] on button "Afficher plus" at bounding box center [155, 357] width 51 height 12
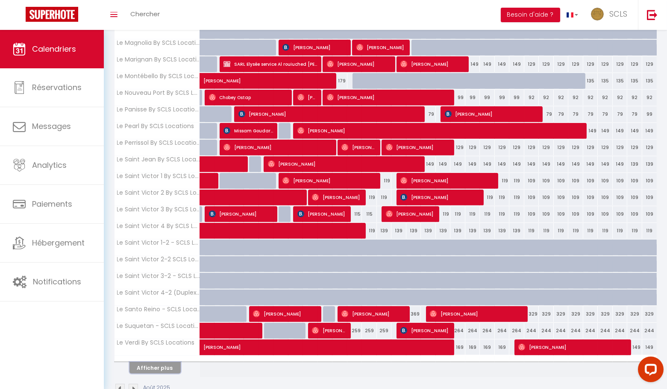
scroll to position [868, 0]
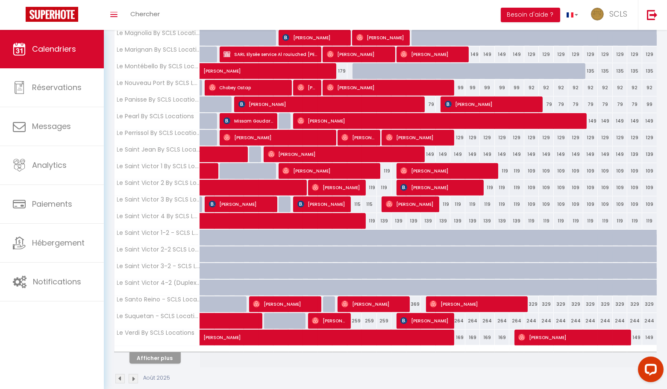
click at [357, 313] on div "259" at bounding box center [355, 321] width 15 height 16
type input "259"
type input "Lun 11 Août 2025"
type input "[DATE] Août 2025"
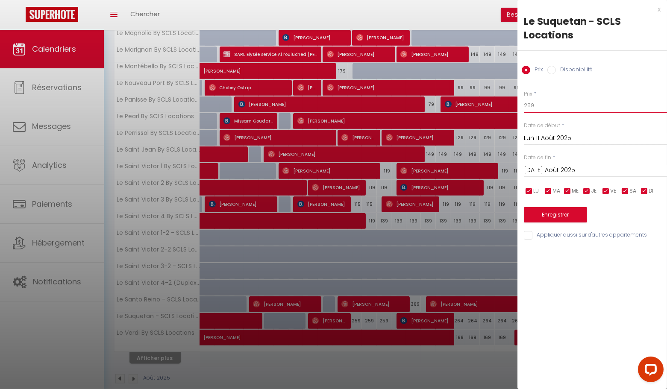
drag, startPoint x: 539, startPoint y: 105, endPoint x: 501, endPoint y: 102, distance: 38.6
type input "249"
click at [548, 171] on input "[DATE] Août 2025" at bounding box center [595, 170] width 143 height 11
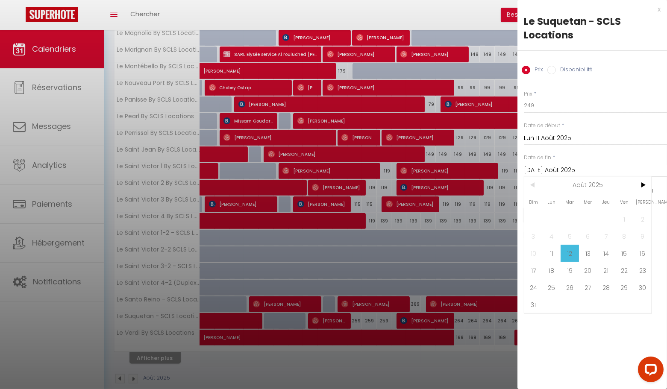
drag, startPoint x: 622, startPoint y: 250, endPoint x: 566, endPoint y: 250, distance: 55.6
click at [622, 250] on span "15" at bounding box center [625, 253] width 18 height 17
type input "Ven 15 Août 2025"
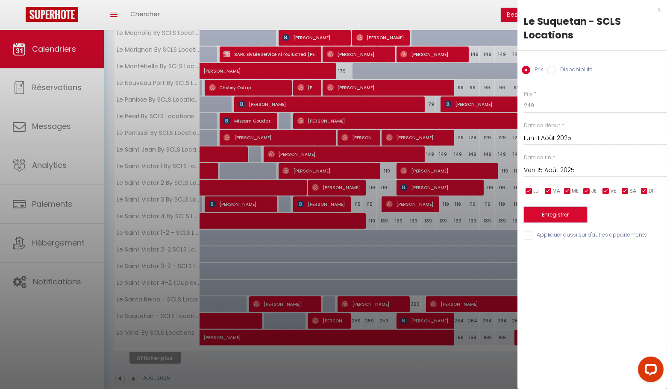
click at [557, 215] on button "Enregistrer" at bounding box center [555, 214] width 63 height 15
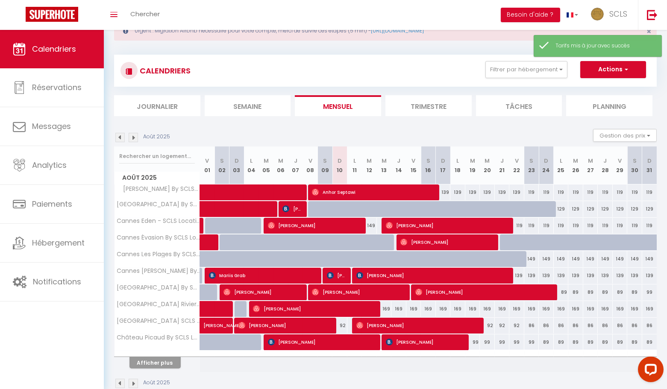
scroll to position [44, 0]
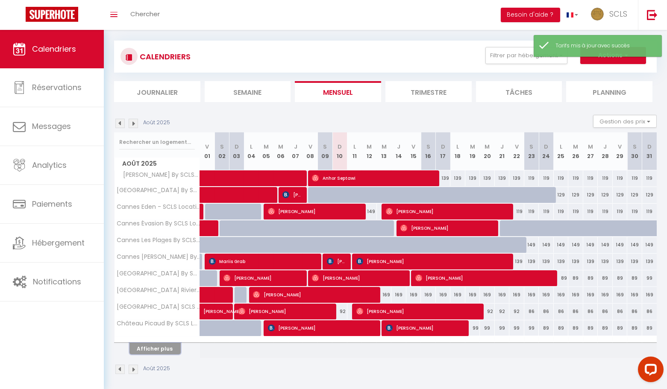
click at [156, 345] on button "Afficher plus" at bounding box center [155, 349] width 51 height 12
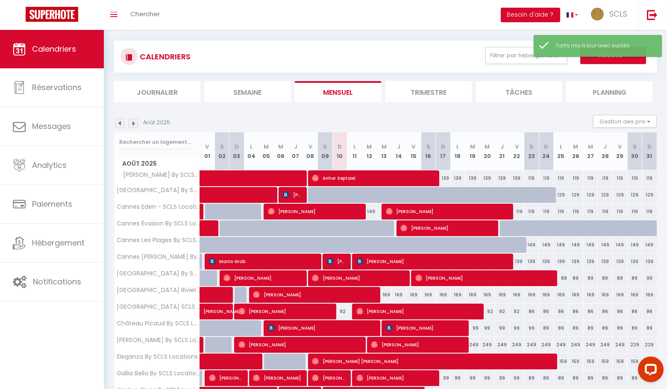
scroll to position [209, 0]
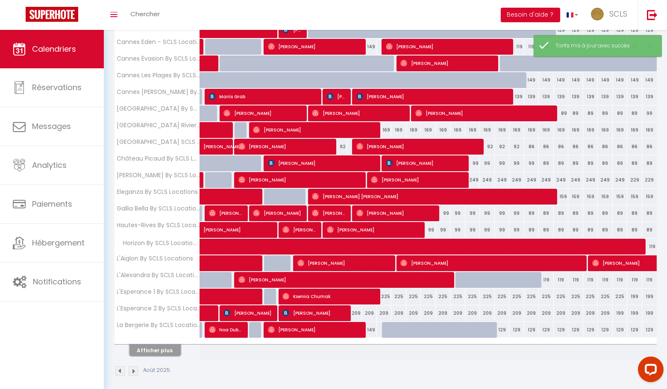
click at [156, 350] on button "Afficher plus" at bounding box center [155, 351] width 51 height 12
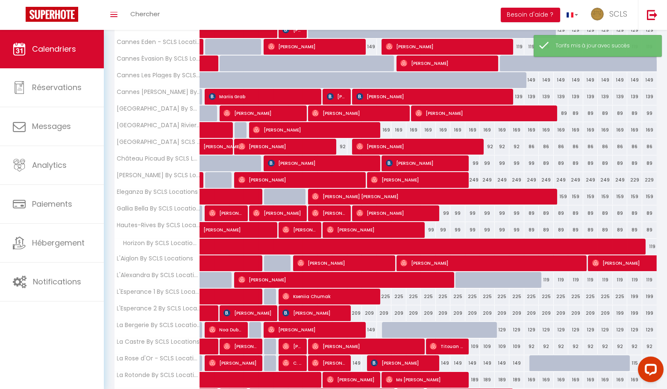
scroll to position [374, 0]
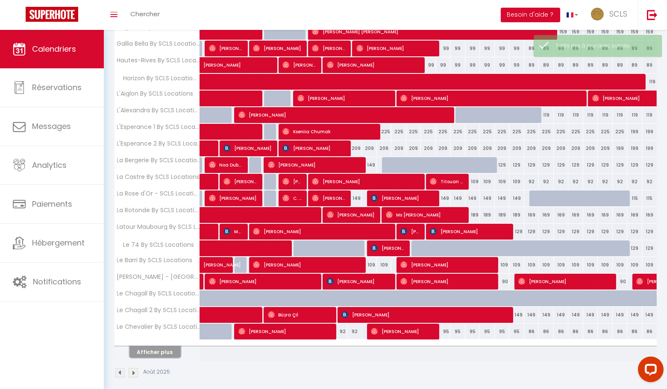
click at [161, 350] on button "Afficher plus" at bounding box center [155, 353] width 51 height 12
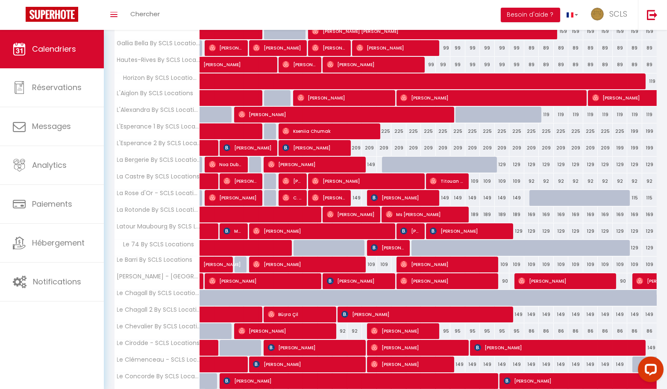
scroll to position [539, 0]
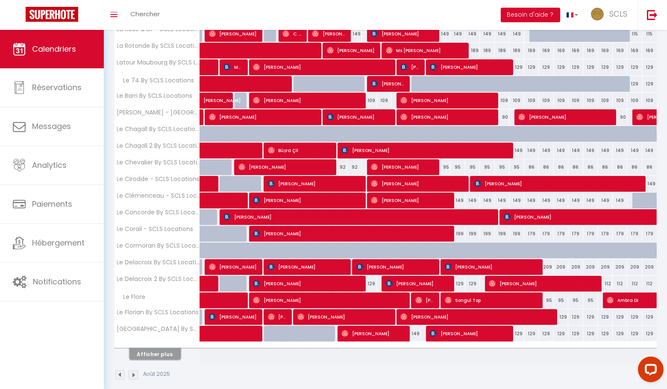
click at [160, 350] on button "Afficher plus" at bounding box center [155, 355] width 51 height 12
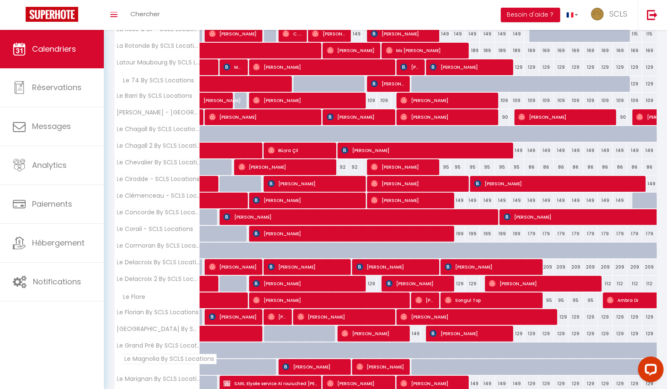
scroll to position [704, 0]
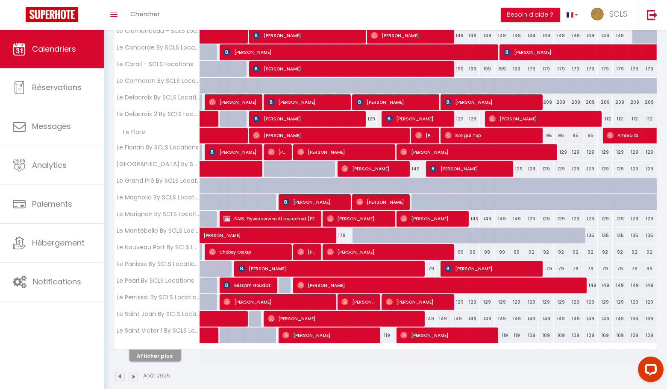
click at [160, 351] on button "Afficher plus" at bounding box center [155, 357] width 51 height 12
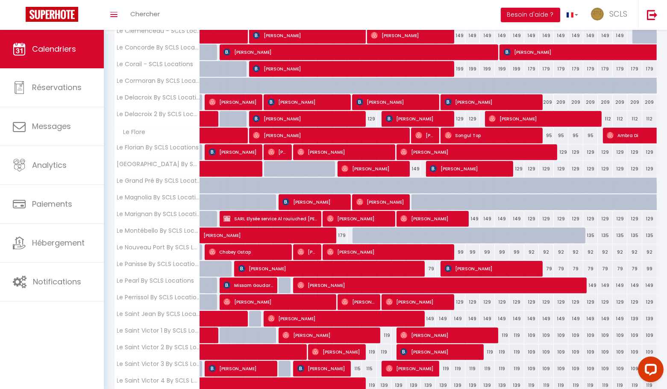
scroll to position [868, 0]
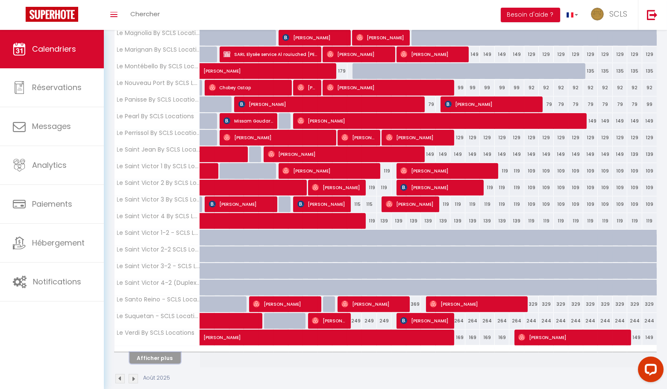
click at [159, 353] on button "Afficher plus" at bounding box center [155, 359] width 51 height 12
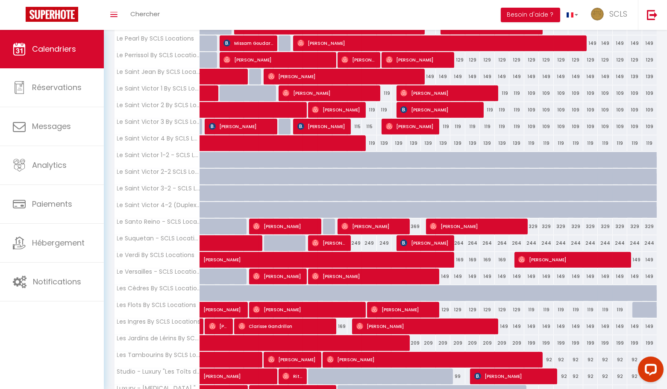
scroll to position [1033, 0]
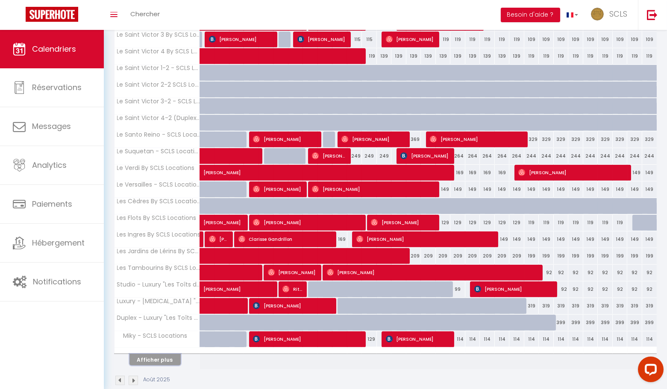
click at [165, 354] on button "Afficher plus" at bounding box center [155, 360] width 51 height 12
select select
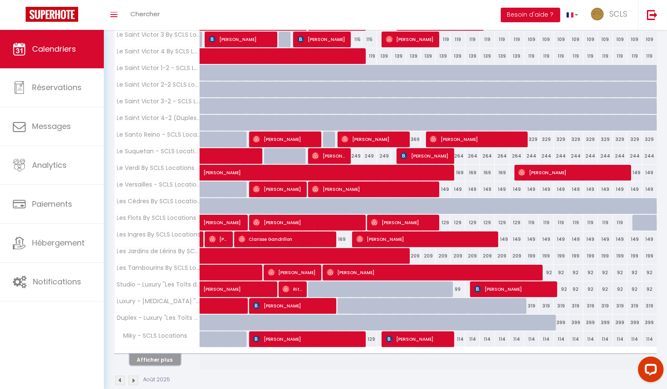
select select
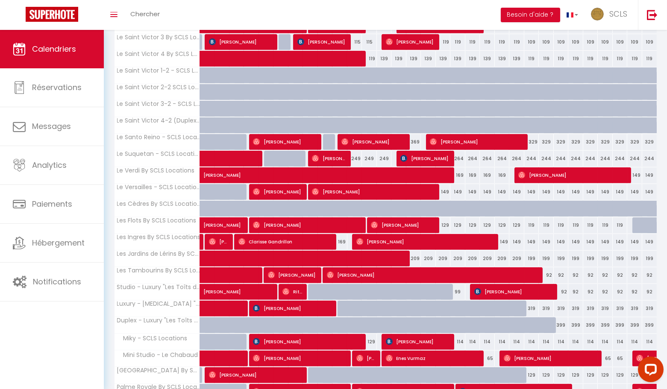
scroll to position [1030, 0]
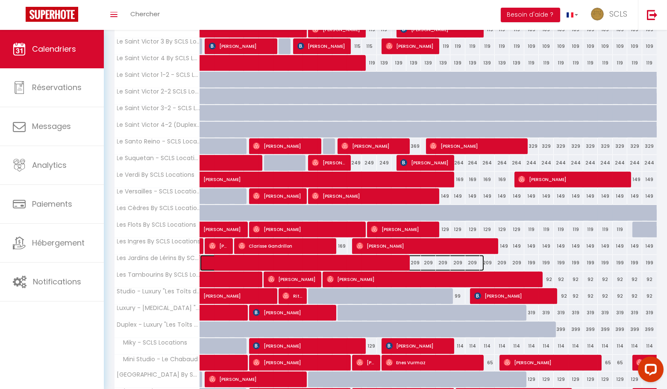
click at [416, 255] on span at bounding box center [346, 263] width 275 height 16
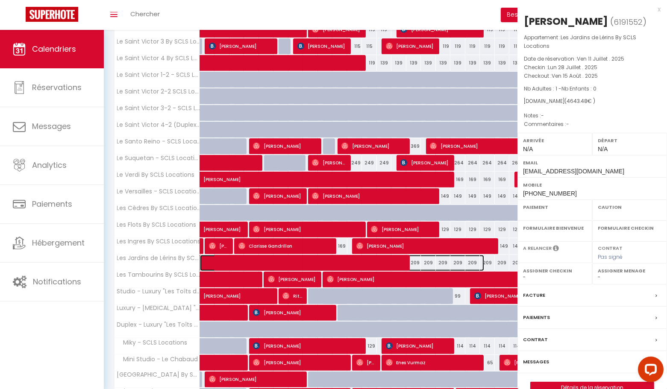
select select "OK"
select select "0"
select select "1"
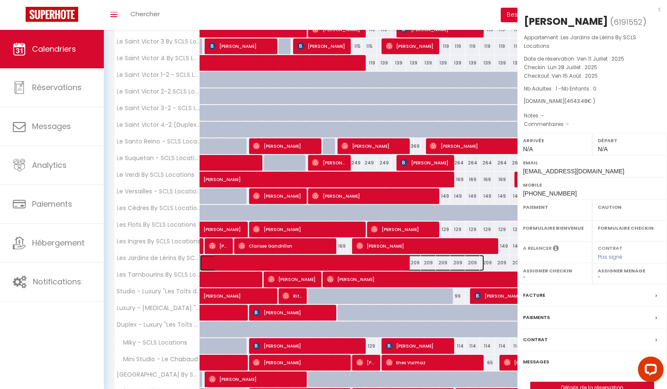
select select
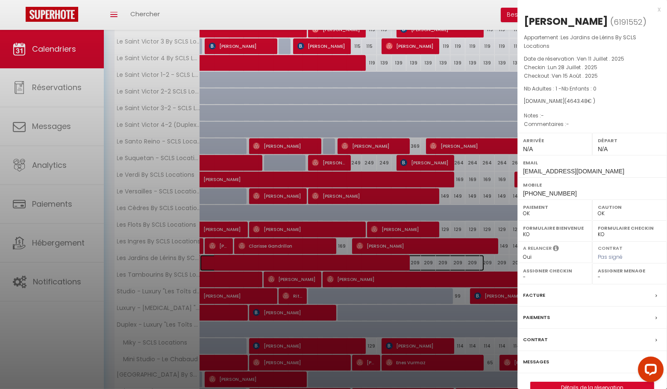
scroll to position [1027, 0]
click at [660, 9] on div "x" at bounding box center [589, 9] width 143 height 10
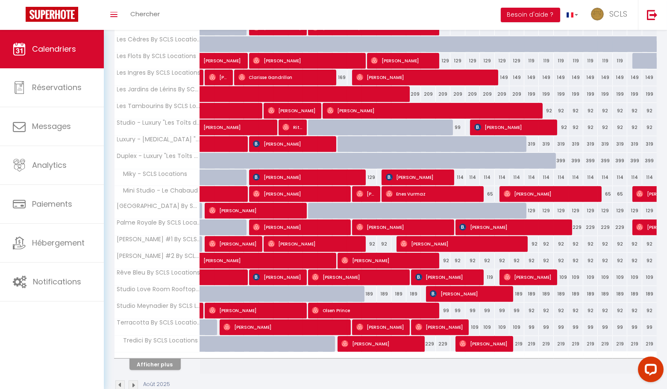
scroll to position [1196, 0]
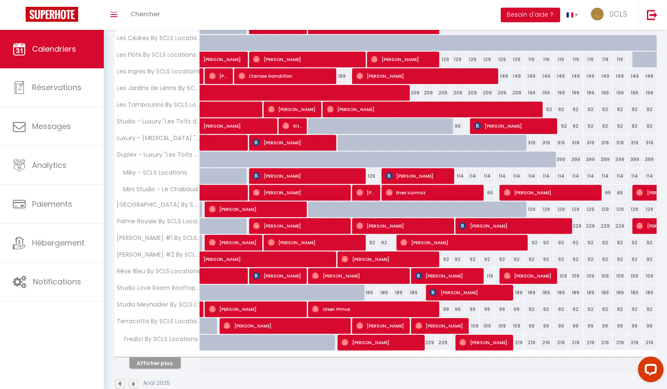
click at [371, 235] on div "92" at bounding box center [369, 243] width 15 height 16
type input "92"
type input "[DATE] Août 2025"
type input "Mer 13 Août 2025"
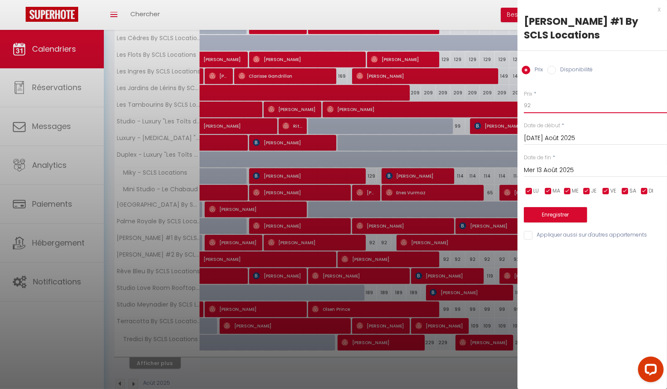
click at [542, 106] on input "92" at bounding box center [595, 105] width 143 height 15
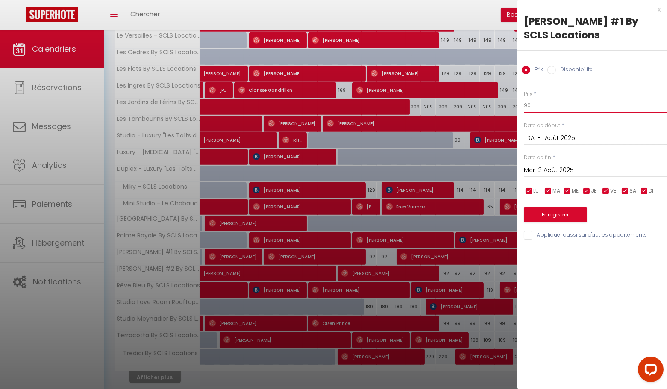
type input "90"
click at [549, 169] on input "Mer 13 Août 2025" at bounding box center [595, 170] width 143 height 11
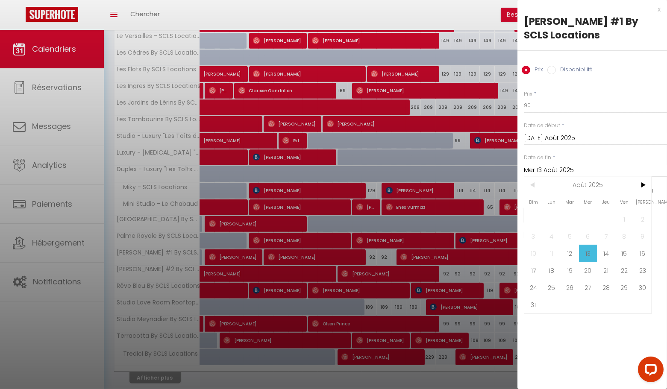
drag, startPoint x: 611, startPoint y: 256, endPoint x: 577, endPoint y: 241, distance: 37.6
click at [611, 256] on span "14" at bounding box center [606, 253] width 18 height 17
type input "[DEMOGRAPHIC_DATA] 14 Août 2025"
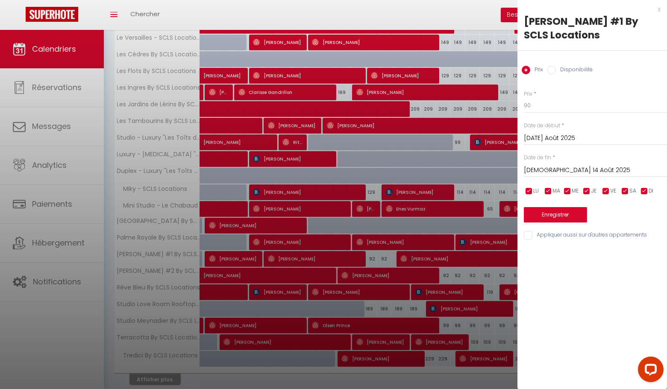
scroll to position [1182, 0]
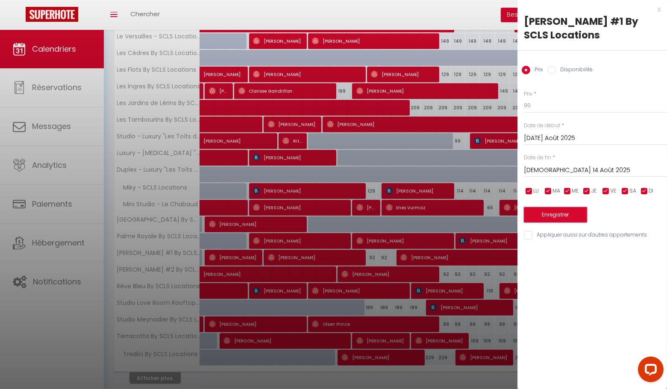
drag, startPoint x: 566, startPoint y: 218, endPoint x: 530, endPoint y: 218, distance: 35.5
click at [566, 218] on button "Enregistrer" at bounding box center [555, 214] width 63 height 15
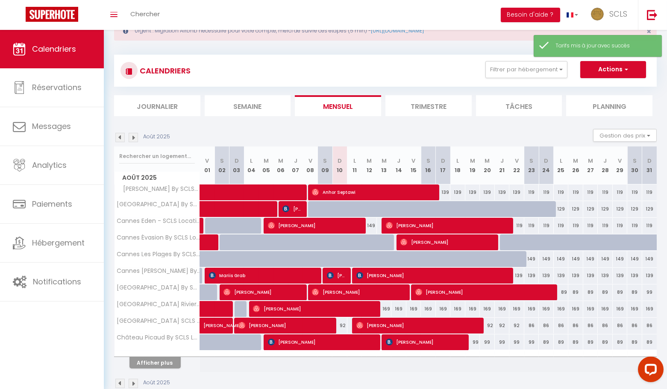
scroll to position [44, 0]
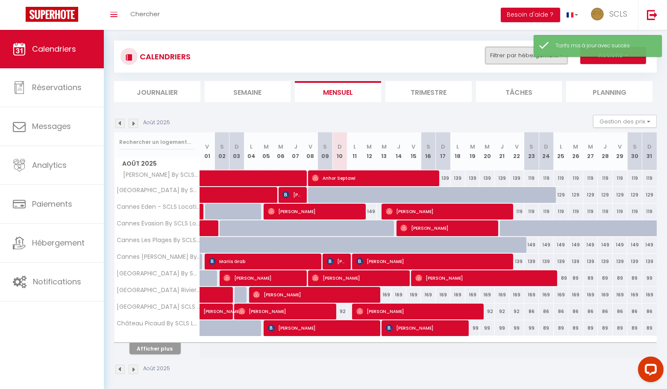
click at [510, 57] on button "Filtrer par hébergement" at bounding box center [527, 55] width 82 height 17
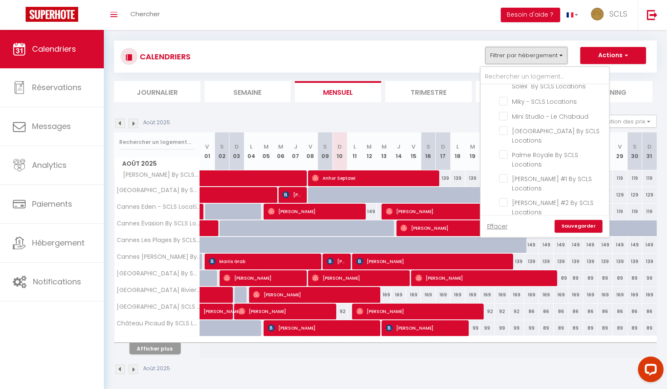
scroll to position [1432, 0]
drag, startPoint x: 504, startPoint y: 147, endPoint x: 498, endPoint y: 180, distance: 33.0
click at [504, 249] on input "Studio Love Room Rooftop [PERSON_NAME] SCLS Locations" at bounding box center [552, 253] width 107 height 9
checkbox input "true"
checkbox input "false"
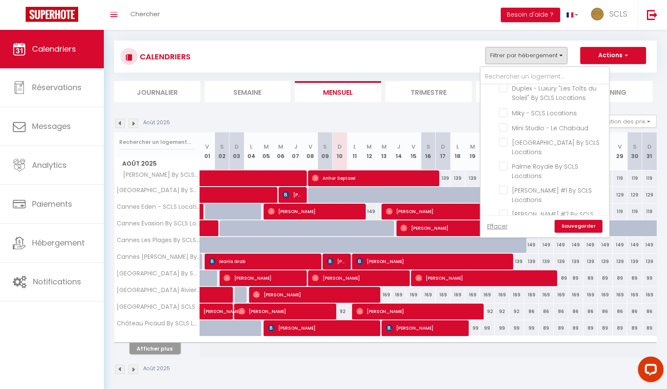
checkbox input "false"
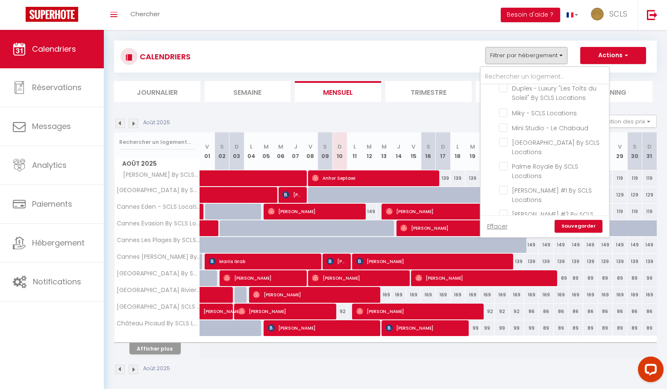
checkbox input "false"
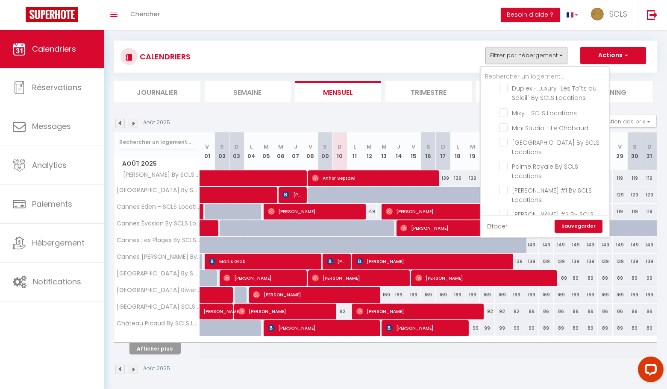
checkbox input "false"
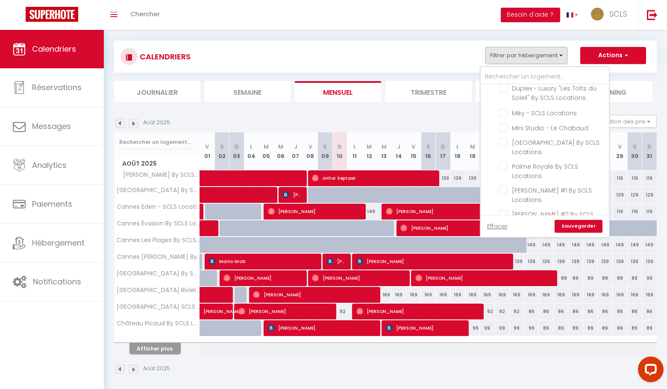
checkbox input "false"
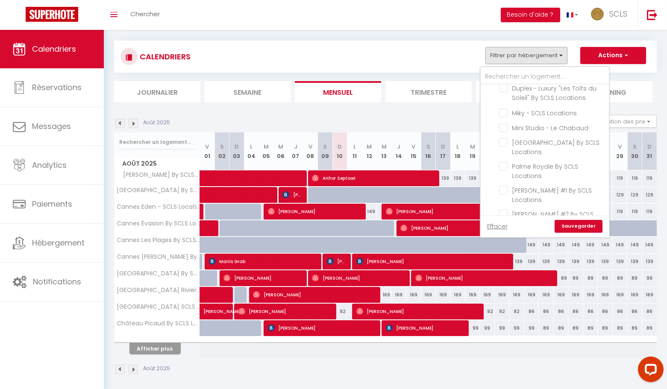
checkbox input "false"
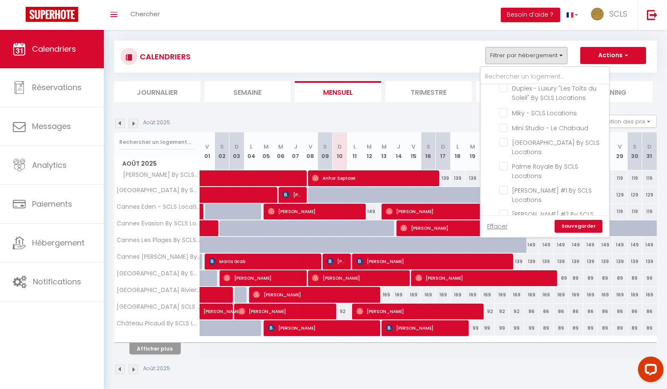
checkbox input "false"
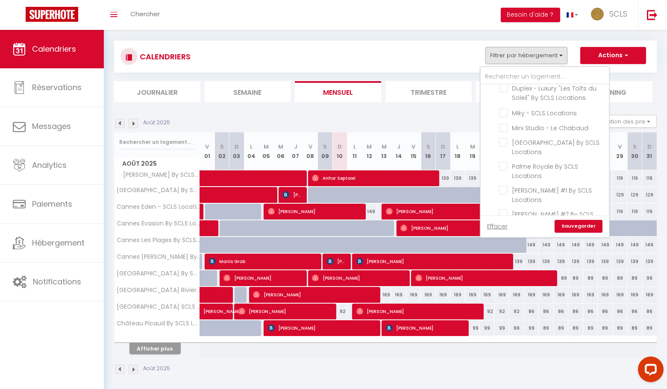
checkbox input "false"
drag, startPoint x: 504, startPoint y: 167, endPoint x: 502, endPoint y: 193, distance: 26.1
click at [504, 282] on input "Studio Meynadier By SCLS Locations" at bounding box center [552, 286] width 107 height 9
click at [502, 306] on input "Terracotta By SCLS Locations" at bounding box center [552, 310] width 107 height 9
click at [506, 321] on input "Tredici By SCLS Locations" at bounding box center [552, 325] width 107 height 9
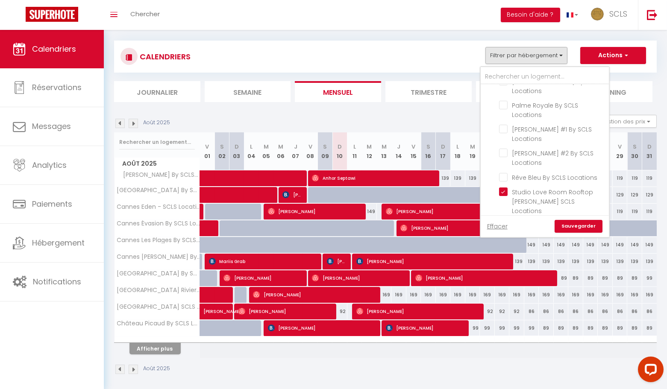
scroll to position [1494, 0]
click at [503, 289] on input "[GEOGRAPHIC_DATA] By SCLS Locations" at bounding box center [552, 293] width 107 height 9
click at [504, 274] on input "Vénus By SCLS Locations" at bounding box center [552, 278] width 107 height 9
drag, startPoint x: 507, startPoint y: 189, endPoint x: 504, endPoint y: 202, distance: 13.0
click at [507, 313] on input "Vogue By SCLS Locations" at bounding box center [552, 317] width 107 height 9
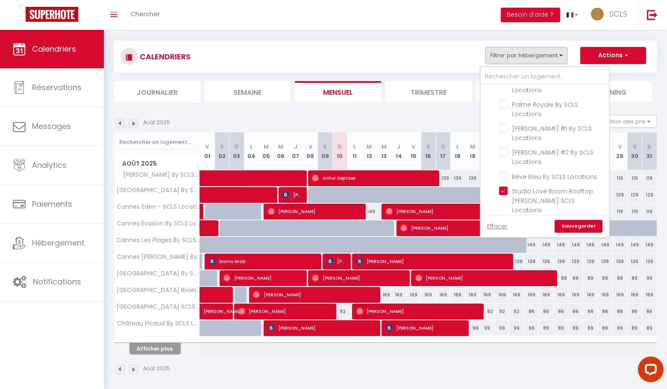
drag, startPoint x: 504, startPoint y: 203, endPoint x: 513, endPoint y: 205, distance: 9.5
click at [504, 328] on input "Volupté By SCLS Locations" at bounding box center [552, 332] width 107 height 9
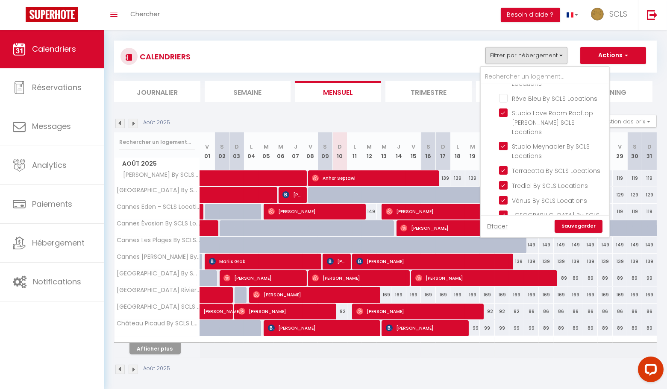
scroll to position [1576, 0]
click at [505, 261] on input "Wester Sunset - SCLS Locations" at bounding box center [552, 265] width 107 height 9
click at [505, 283] on li "La Sapinière - SCLS Locations" at bounding box center [555, 290] width 107 height 15
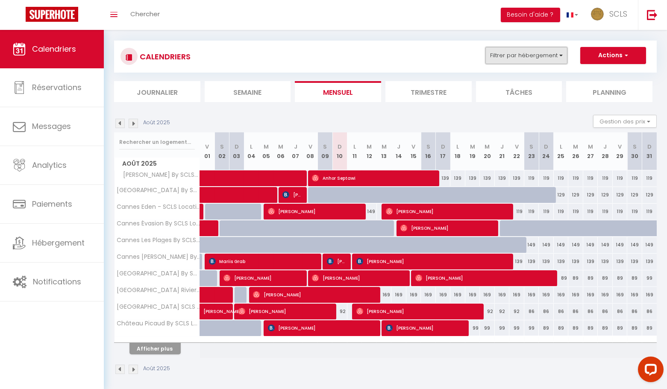
click at [526, 52] on button "Filtrer par hébergement" at bounding box center [527, 55] width 82 height 17
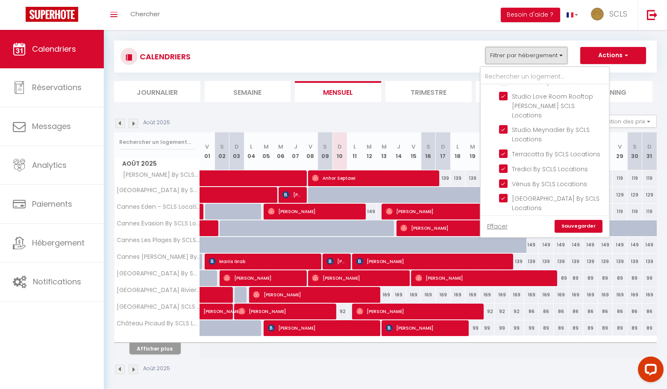
scroll to position [1591, 0]
drag, startPoint x: 505, startPoint y: 151, endPoint x: 503, endPoint y: 167, distance: 16.4
click at [505, 271] on input "La Sapinière - SCLS Locations" at bounding box center [552, 275] width 107 height 9
click at [508, 286] on label "[PERSON_NAME] - SCLS Locations" at bounding box center [556, 295] width 96 height 19
click at [503, 286] on input "[PERSON_NAME] - SCLS Locations" at bounding box center [552, 290] width 107 height 9
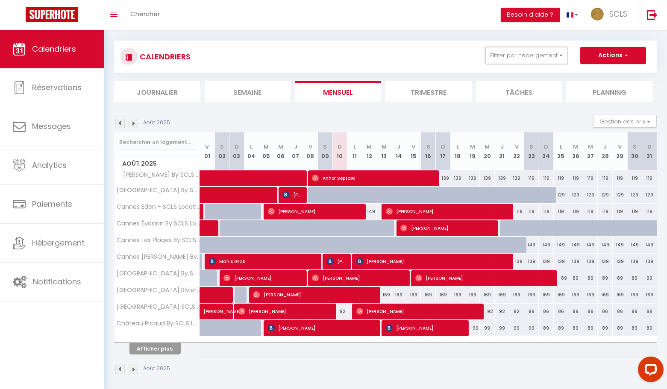
drag, startPoint x: 532, startPoint y: 55, endPoint x: 525, endPoint y: 95, distance: 40.3
click at [532, 55] on button "Filtrer par hébergement" at bounding box center [527, 55] width 82 height 17
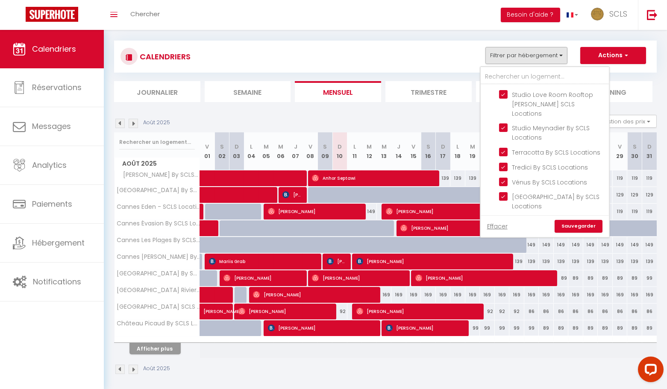
drag, startPoint x: 507, startPoint y: 178, endPoint x: 501, endPoint y: 200, distance: 23.1
click at [507, 309] on input "Les Fougères" at bounding box center [552, 313] width 107 height 9
click at [506, 324] on input "Chalet, appartement chaleureux" at bounding box center [552, 328] width 107 height 9
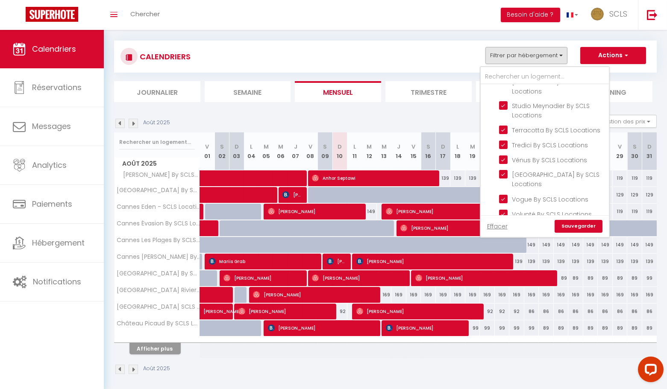
scroll to position [1612, 0]
click at [507, 327] on input "[GEOGRAPHIC_DATA] By SCLS Locations" at bounding box center [552, 331] width 107 height 9
click at [593, 227] on link "Sauvegarder" at bounding box center [579, 226] width 48 height 13
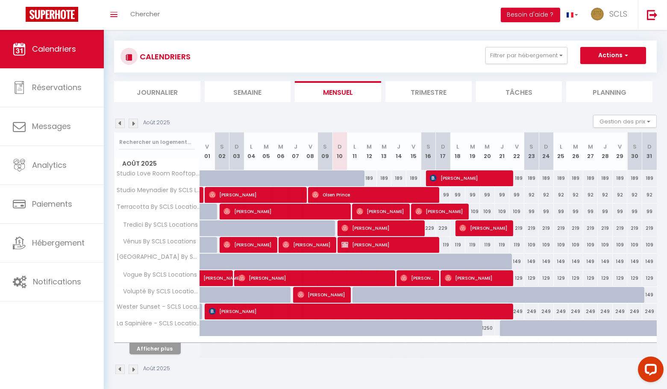
scroll to position [40, 0]
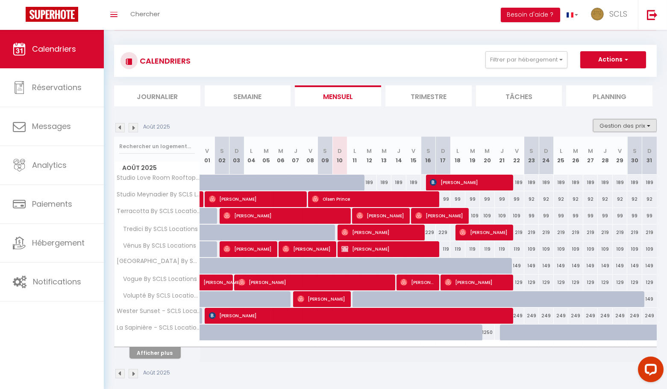
click at [610, 128] on button "Gestion des prix" at bounding box center [625, 125] width 64 height 13
drag, startPoint x: 589, startPoint y: 150, endPoint x: 586, endPoint y: 167, distance: 16.4
click at [589, 150] on input "Nb Nuits minimum" at bounding box center [618, 152] width 77 height 9
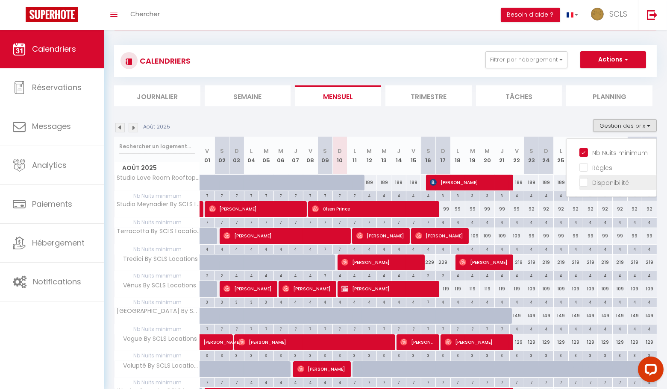
drag, startPoint x: 586, startPoint y: 168, endPoint x: 586, endPoint y: 181, distance: 13.7
click at [586, 168] on input "Règles" at bounding box center [618, 167] width 77 height 9
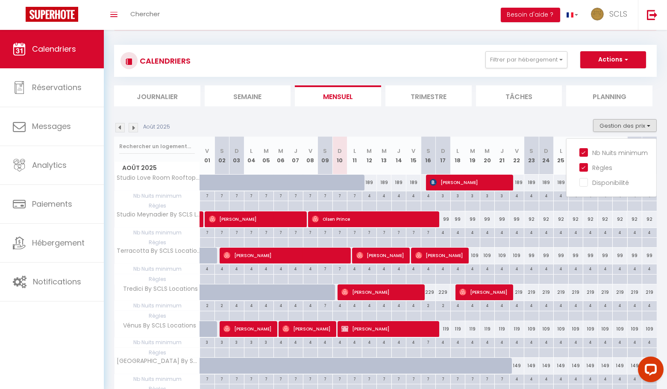
click at [586, 181] on input "Disponibilité" at bounding box center [618, 182] width 77 height 9
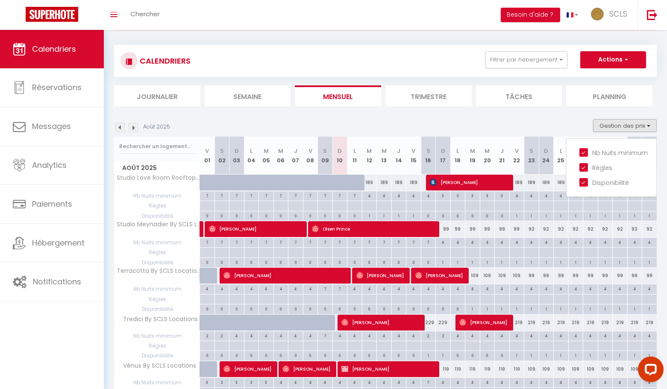
click at [371, 184] on div "189" at bounding box center [369, 183] width 15 height 16
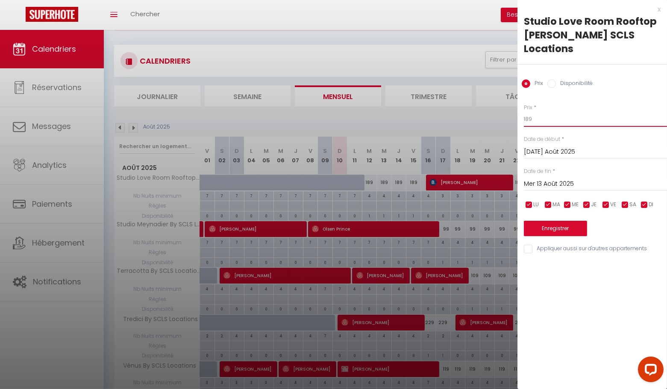
click at [537, 112] on input "189" at bounding box center [595, 119] width 143 height 15
drag, startPoint x: 555, startPoint y: 167, endPoint x: 572, endPoint y: 173, distance: 17.7
click at [555, 179] on input "Mer 13 Août 2025" at bounding box center [595, 184] width 143 height 11
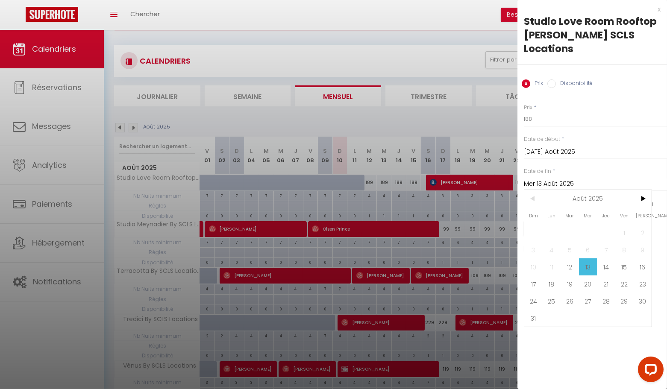
click at [533, 276] on span "17" at bounding box center [534, 284] width 18 height 17
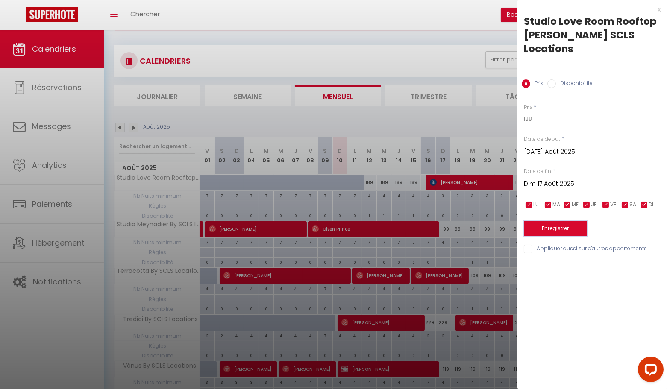
click at [552, 222] on button "Enregistrer" at bounding box center [555, 228] width 63 height 15
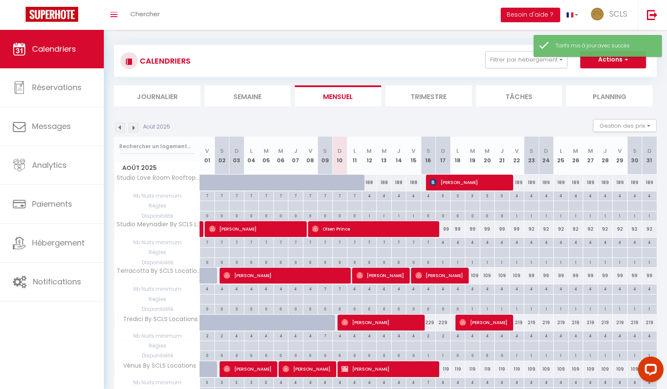
click at [368, 194] on div "4" at bounding box center [369, 196] width 15 height 8
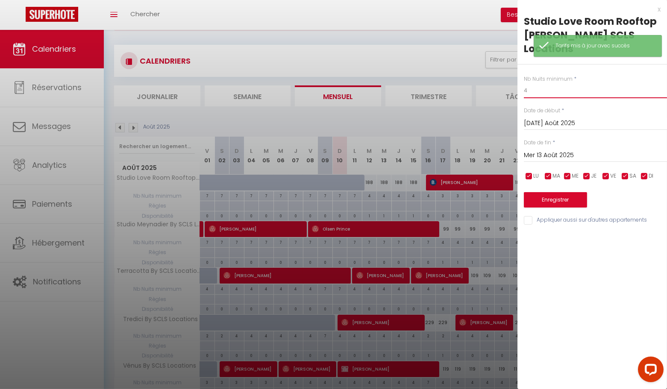
drag, startPoint x: 529, startPoint y: 78, endPoint x: 465, endPoint y: 68, distance: 65.4
click at [478, 69] on body "Questions et aide sur la MIGRATION - [GEOGRAPHIC_DATA] ouverte de 13 à 14h puis…" at bounding box center [333, 344] width 667 height 708
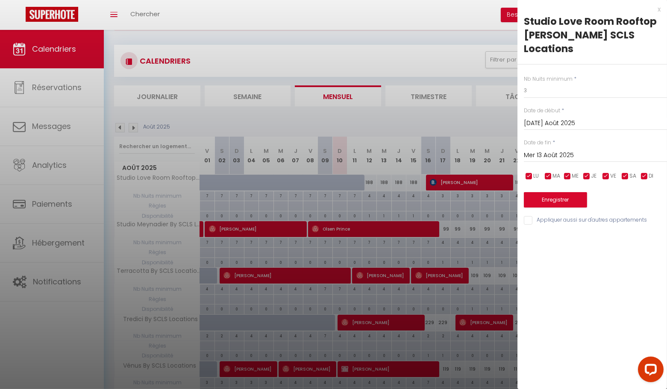
click at [551, 150] on input "Mer 13 Août 2025" at bounding box center [595, 155] width 143 height 11
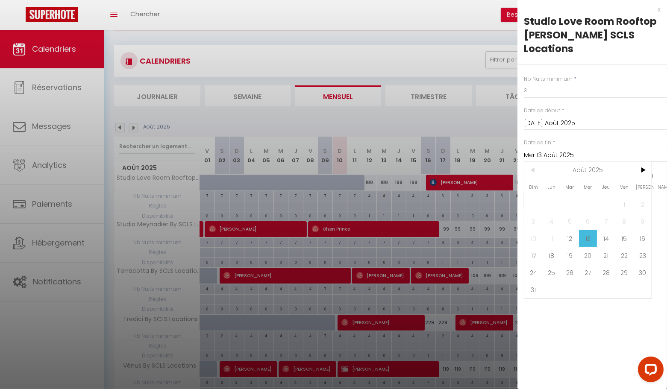
drag, startPoint x: 649, startPoint y: 227, endPoint x: 625, endPoint y: 223, distance: 25.1
click at [649, 230] on span "16" at bounding box center [643, 238] width 18 height 17
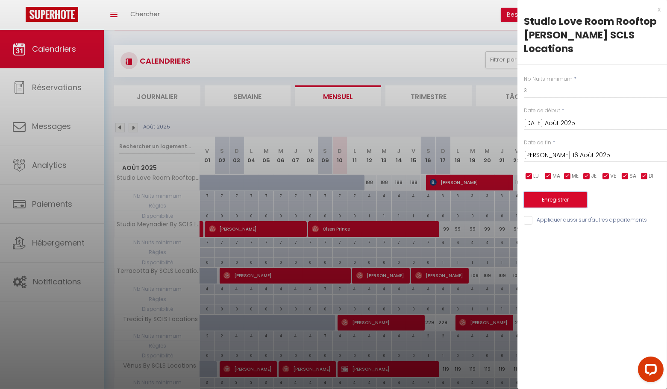
click at [548, 192] on button "Enregistrer" at bounding box center [555, 199] width 63 height 15
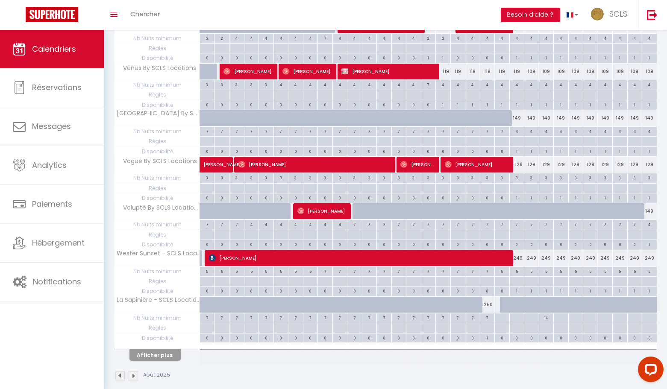
scroll to position [339, 0]
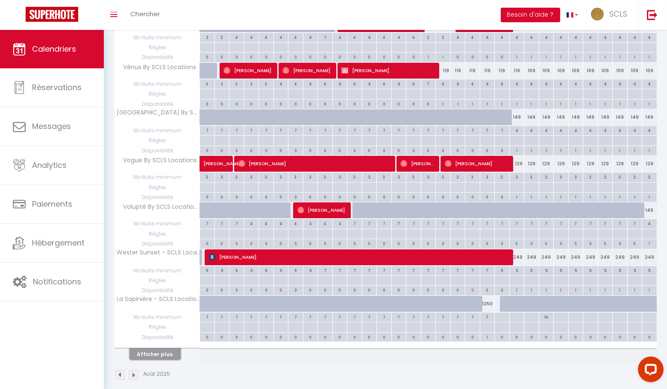
click at [169, 349] on button "Afficher plus" at bounding box center [155, 355] width 51 height 12
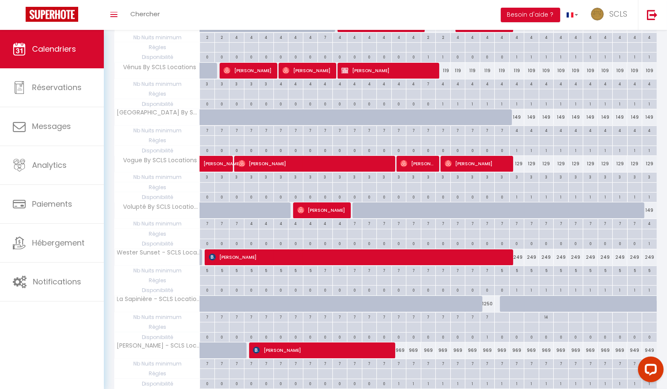
scroll to position [502, 0]
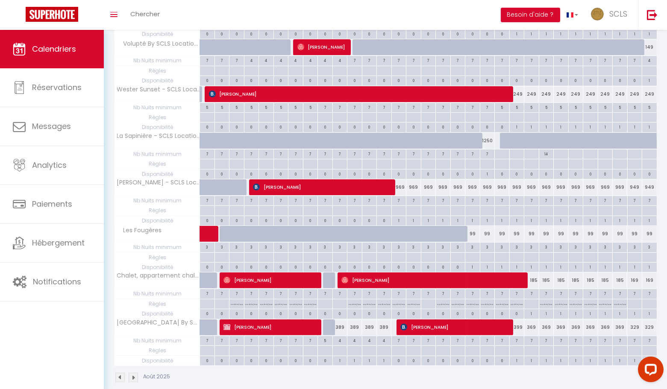
click at [403, 180] on div "969" at bounding box center [399, 188] width 15 height 16
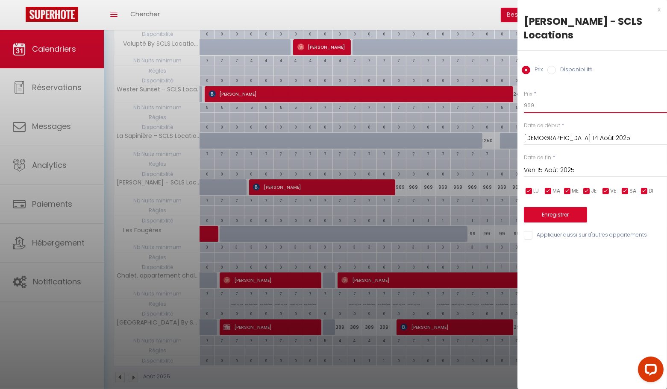
click at [539, 98] on input "969" at bounding box center [595, 105] width 143 height 15
click at [559, 165] on input "Ven 15 Août 2025" at bounding box center [595, 170] width 143 height 11
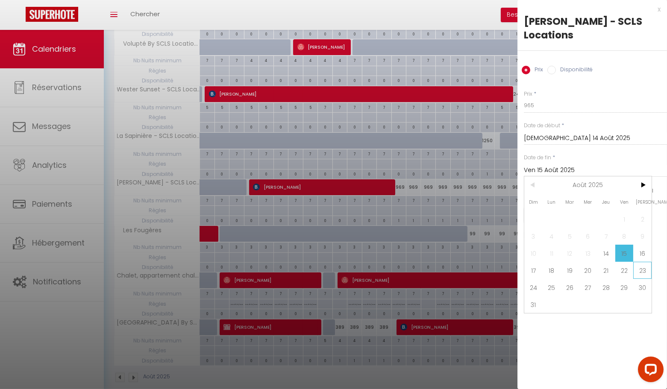
click at [642, 262] on span "23" at bounding box center [643, 270] width 18 height 17
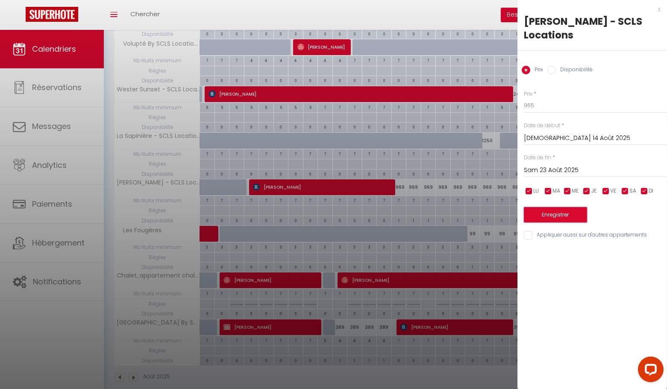
click at [566, 207] on button "Enregistrer" at bounding box center [555, 214] width 63 height 15
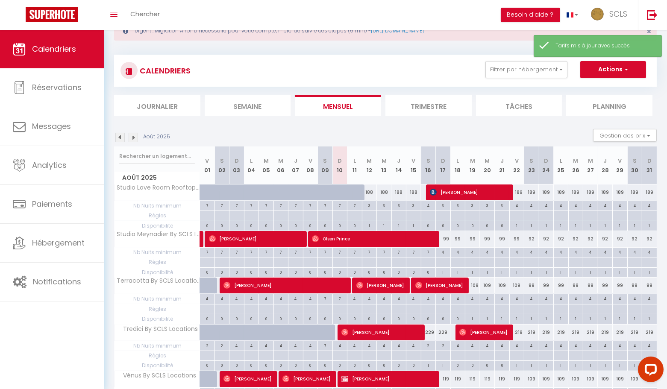
scroll to position [339, 0]
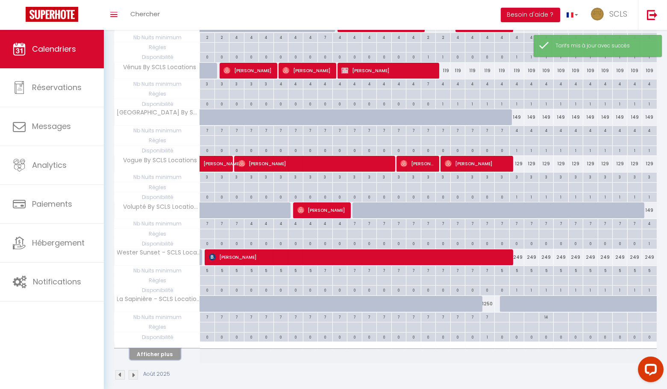
click at [157, 349] on button "Afficher plus" at bounding box center [155, 355] width 51 height 12
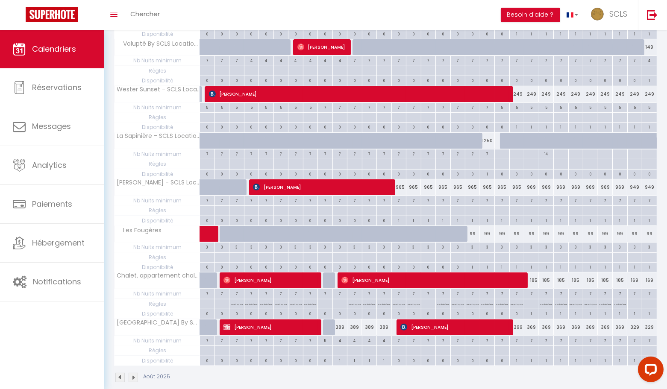
scroll to position [501, 0]
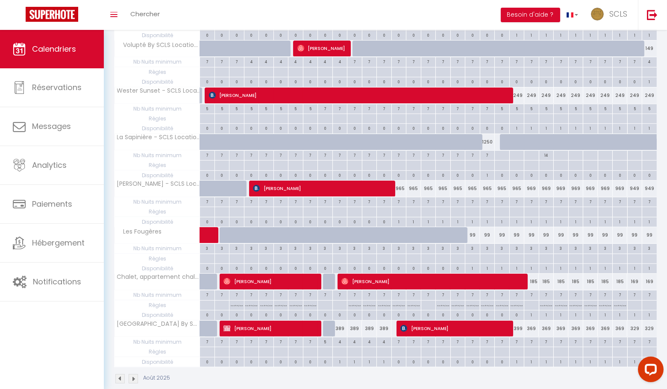
click at [401, 181] on div "965" at bounding box center [399, 189] width 15 height 16
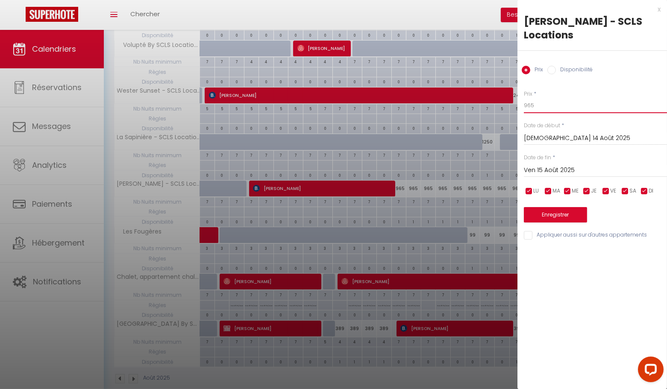
drag, startPoint x: 551, startPoint y: 93, endPoint x: 461, endPoint y: 95, distance: 90.6
click at [556, 165] on input "Ven 15 Août 2025" at bounding box center [595, 170] width 143 height 11
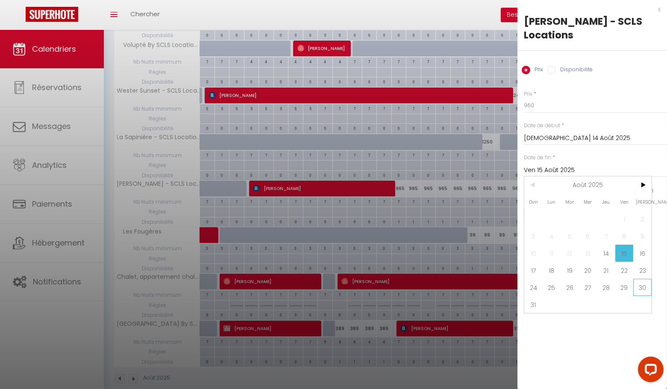
click at [645, 279] on span "30" at bounding box center [643, 287] width 18 height 17
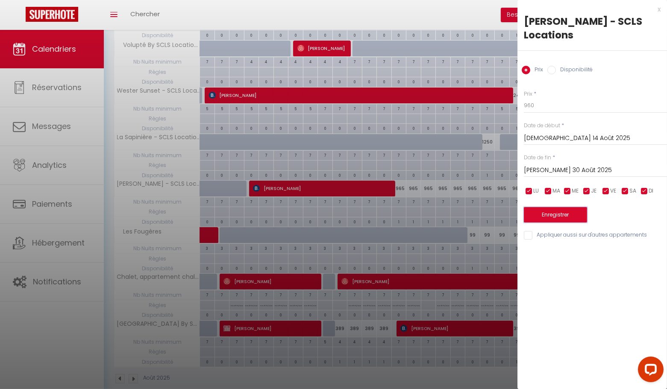
click at [563, 207] on button "Enregistrer" at bounding box center [555, 214] width 63 height 15
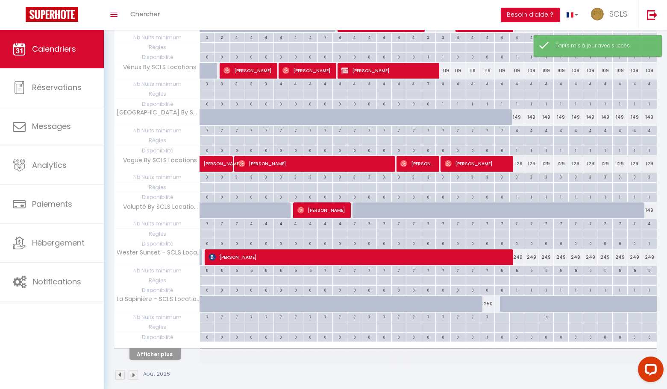
scroll to position [328, 0]
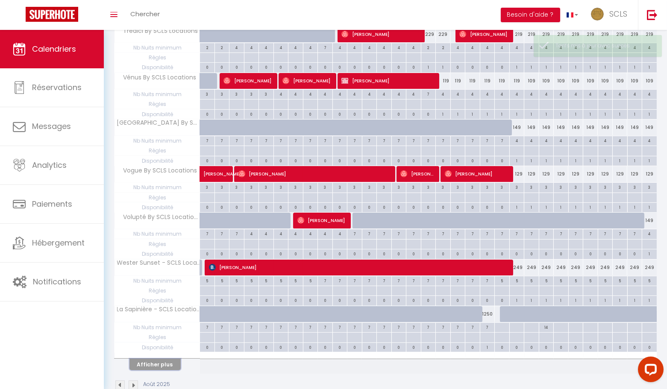
click at [146, 359] on button "Afficher plus" at bounding box center [155, 365] width 51 height 12
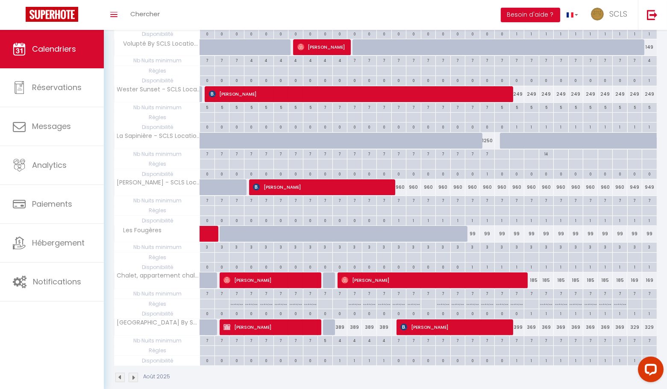
scroll to position [0, 0]
